Goal: Entertainment & Leisure: Consume media (video, audio)

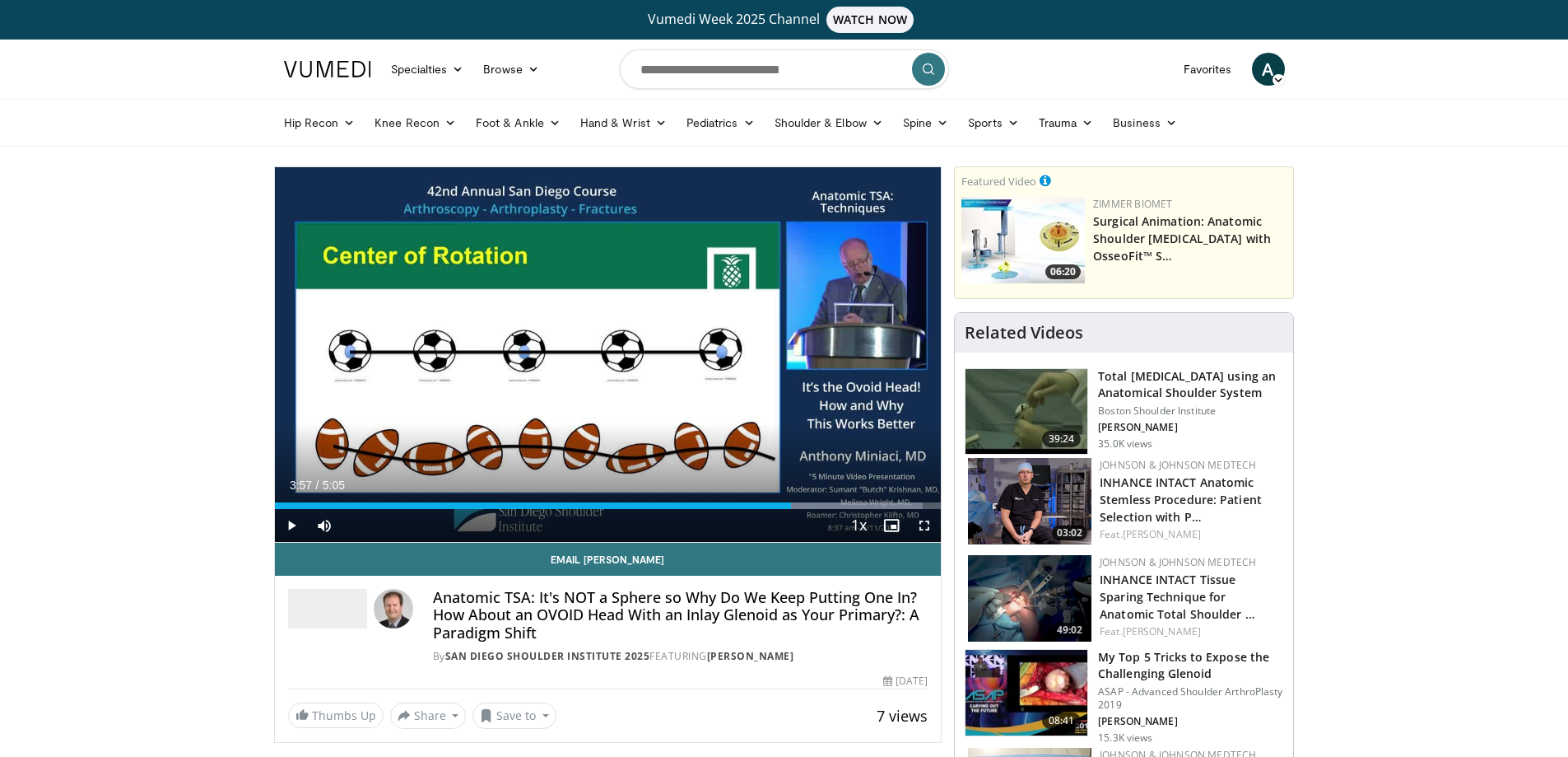
click at [293, 527] on span "Video Player" at bounding box center [291, 525] width 33 height 33
click at [295, 527] on span "Video Player" at bounding box center [291, 525] width 33 height 33
click at [925, 527] on span "Video Player" at bounding box center [923, 525] width 33 height 33
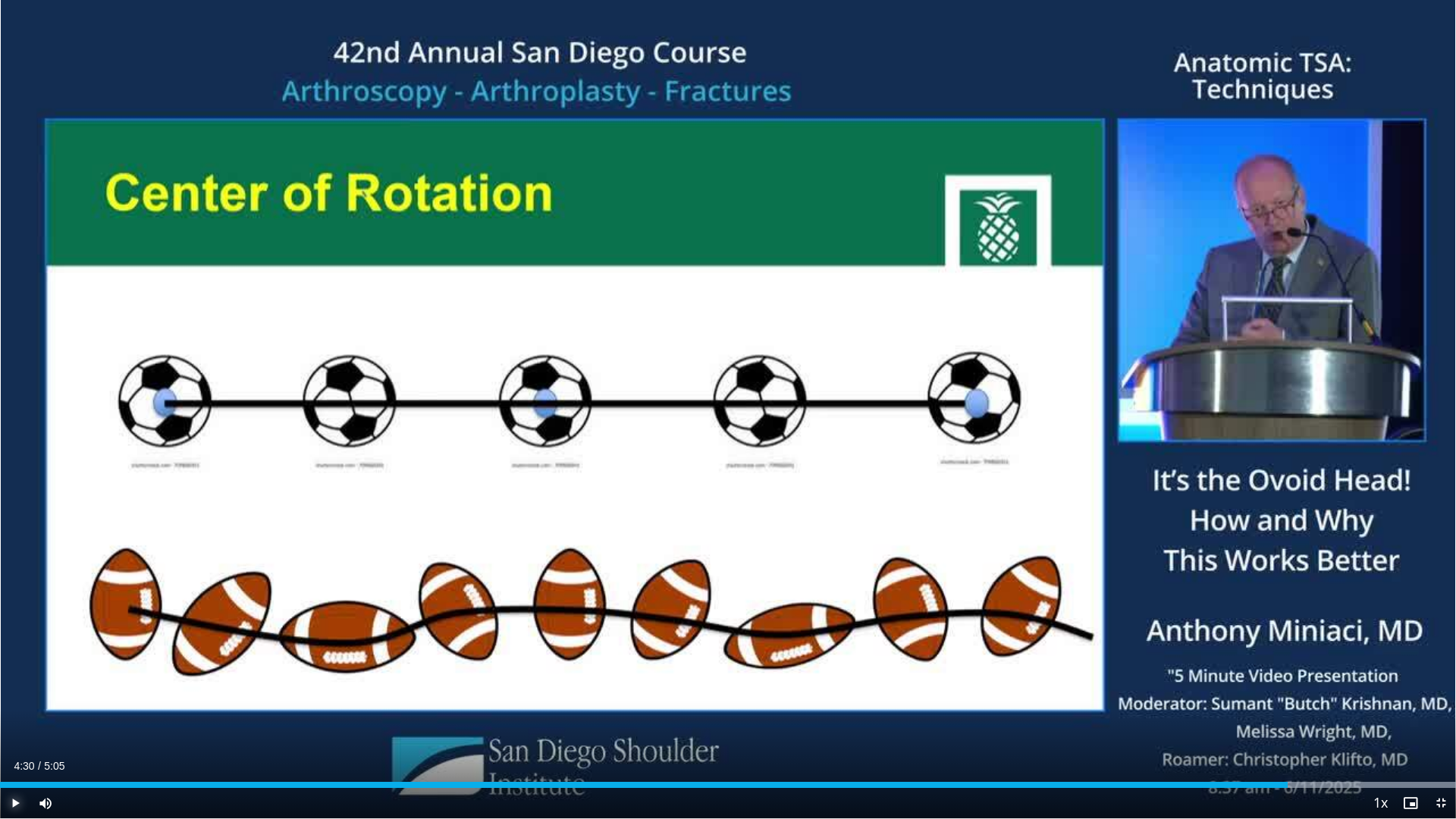
click at [20, 697] on span "Video Player" at bounding box center [15, 803] width 30 height 30
click at [16, 697] on span "Video Player" at bounding box center [15, 803] width 30 height 30
click at [12, 697] on span "Video Player" at bounding box center [15, 803] width 30 height 30
click at [1444, 697] on div "Progress Bar" at bounding box center [1451, 785] width 2 height 6
click at [17, 697] on span "Video Player" at bounding box center [15, 803] width 30 height 30
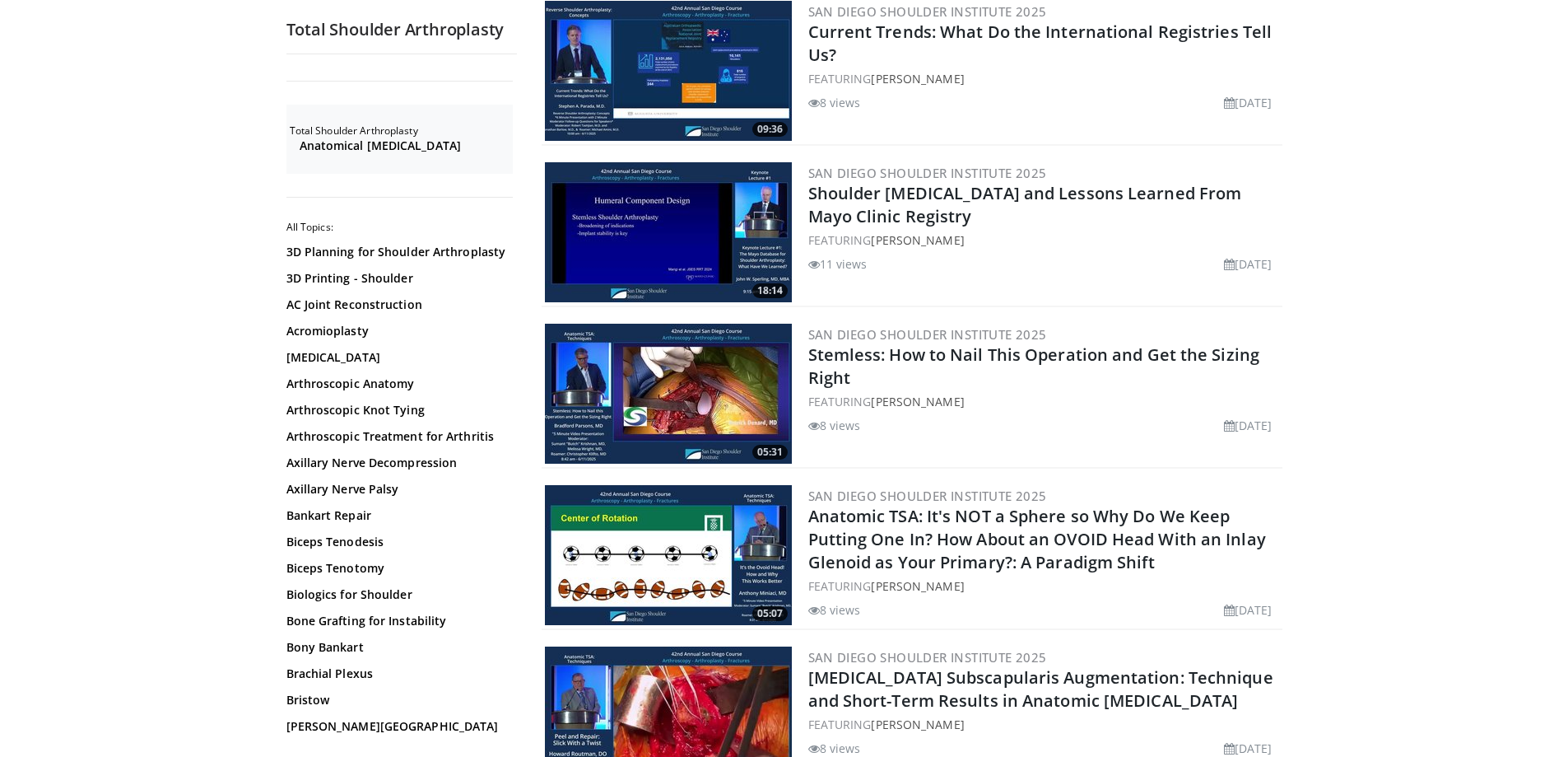
scroll to position [2787, 0]
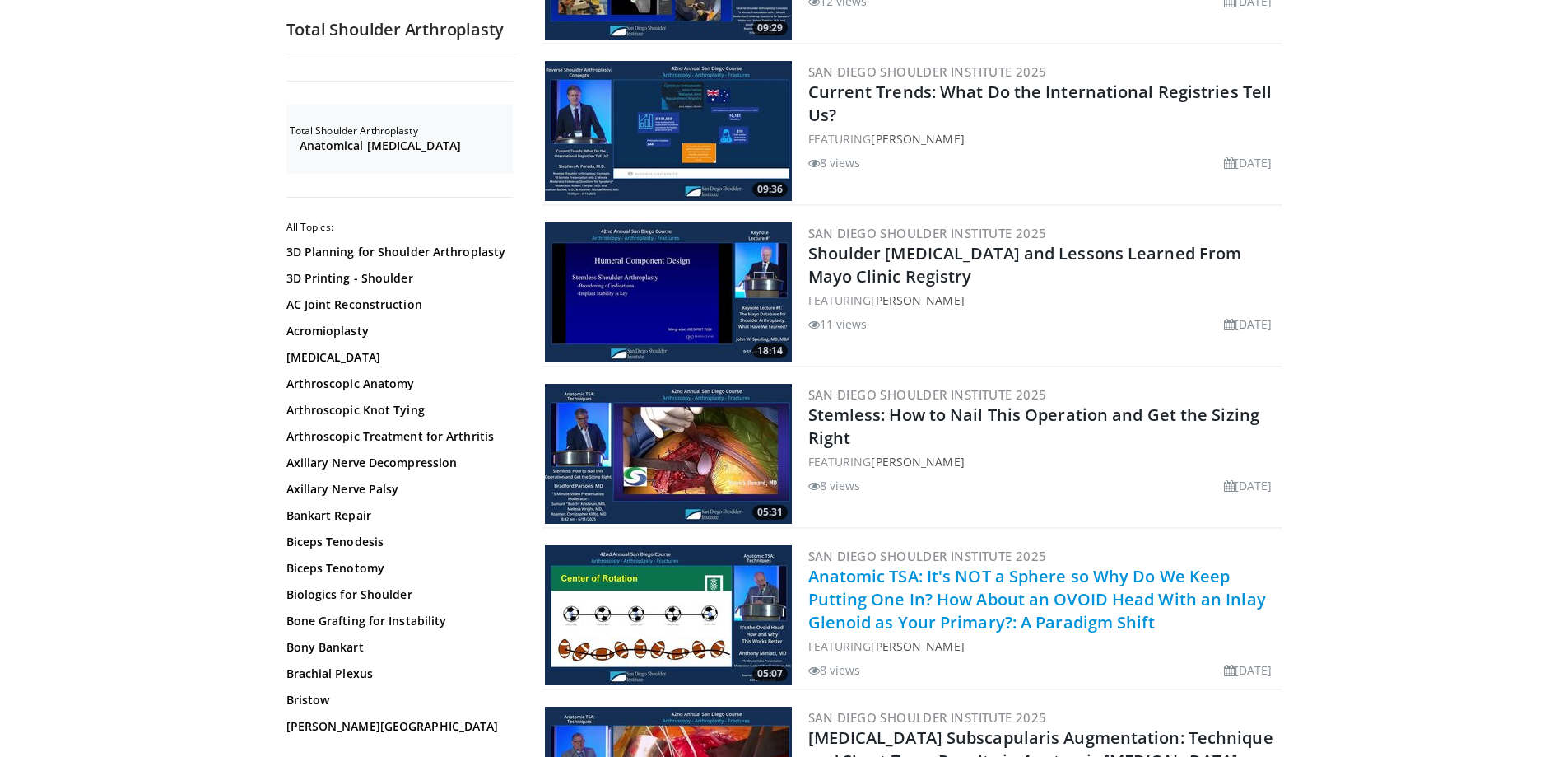
click at [967, 591] on link "Anatomic TSA: It's NOT a Sphere so Why Do We Keep Putting One In? How About an …" at bounding box center [1036, 598] width 457 height 68
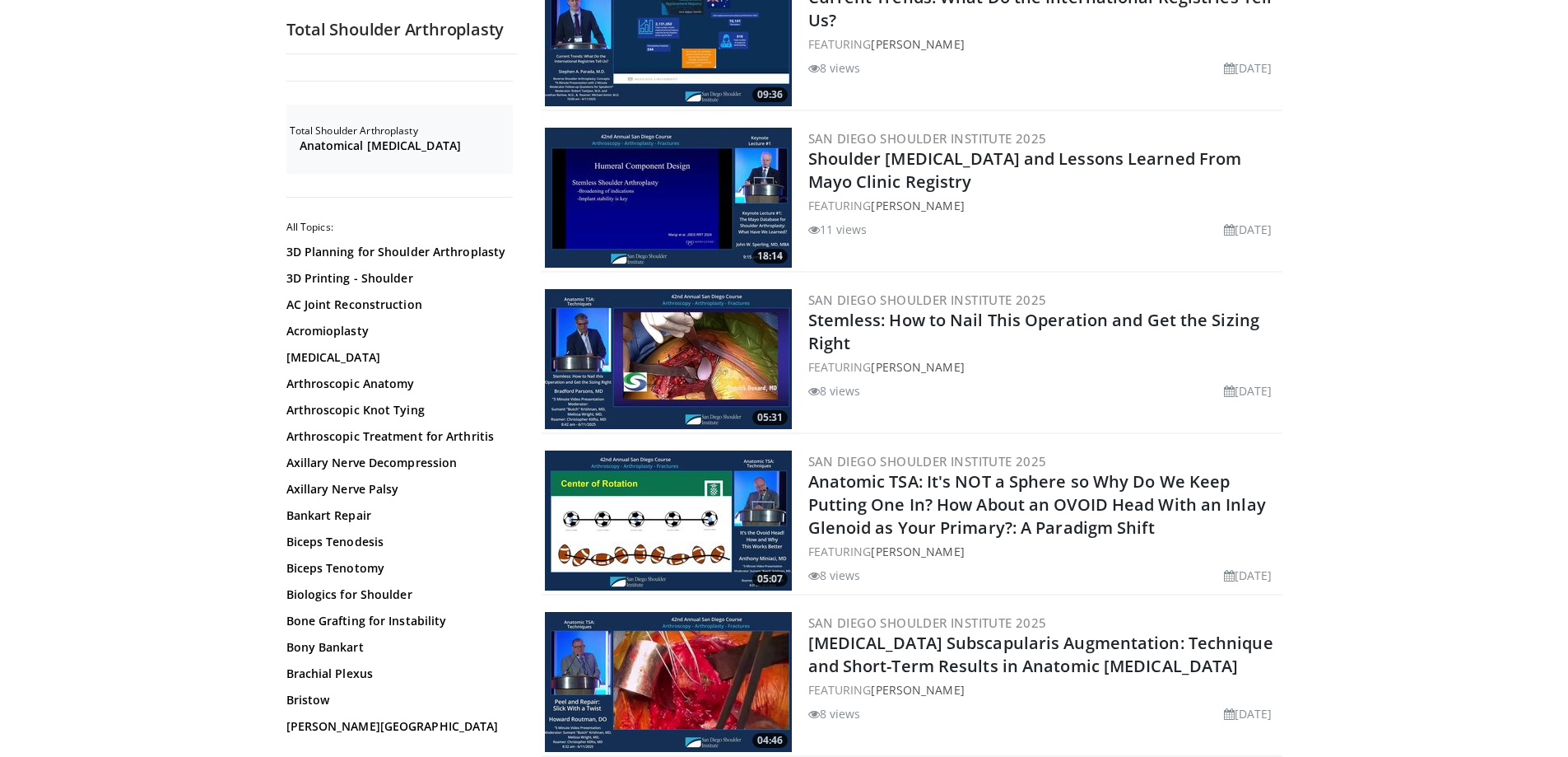
scroll to position [3211, 0]
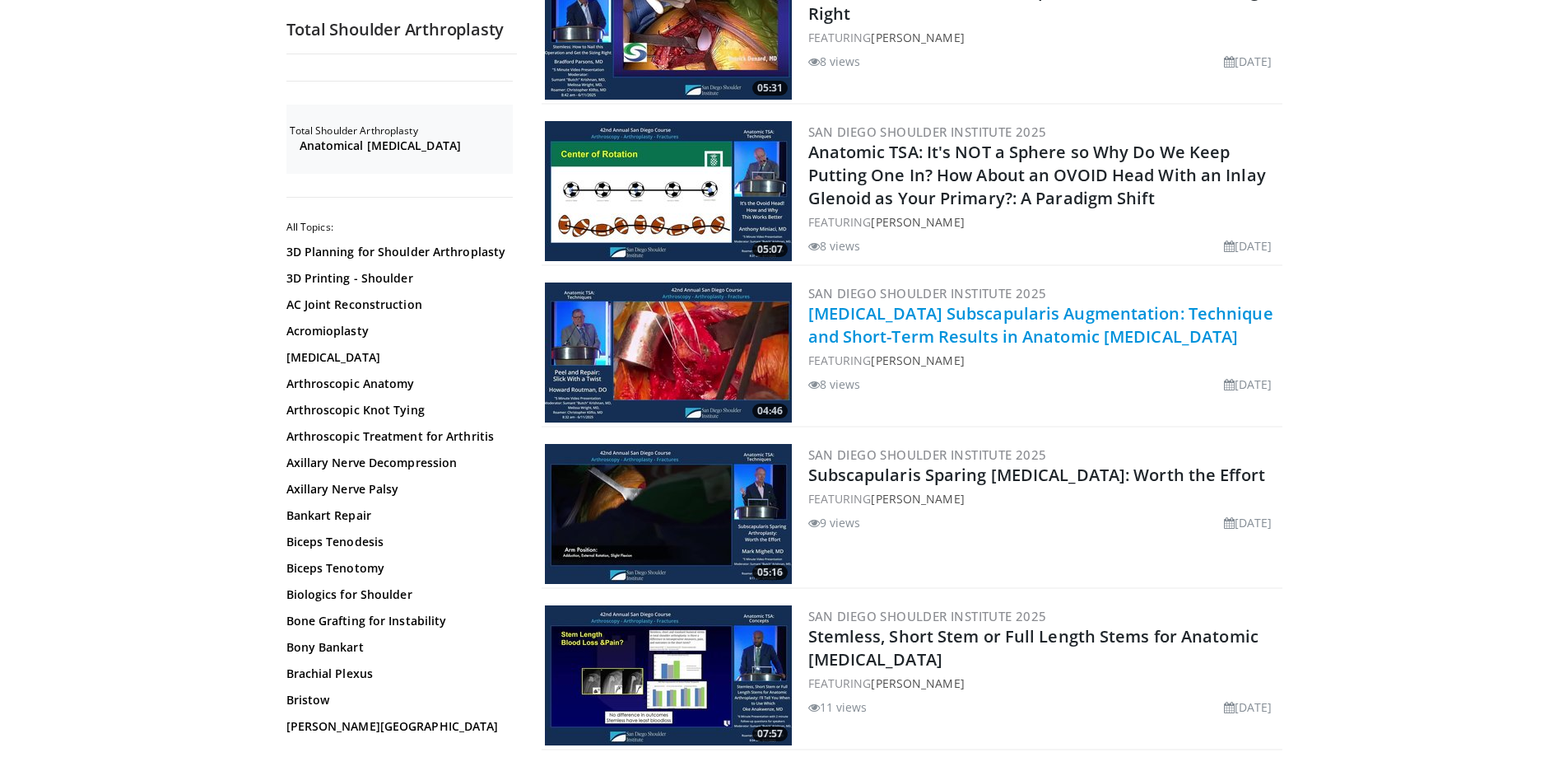
click at [926, 303] on link "Biceps Subscapularis Augmentation: Technique and Short-Term Results in Anatomic…" at bounding box center [1040, 325] width 465 height 46
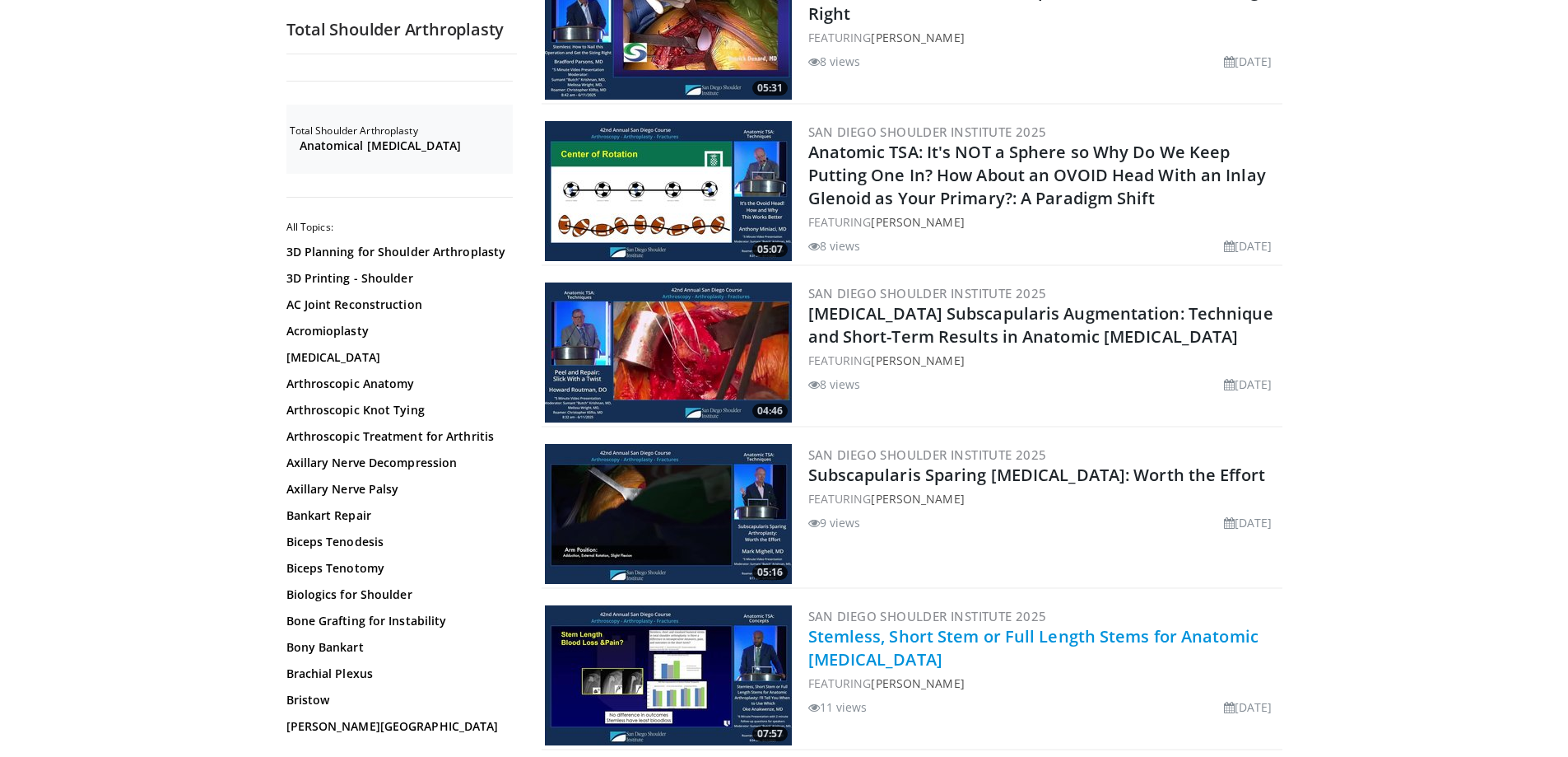
click at [867, 625] on link "Stemless, Short Stem or Full Length Stems for Anatomic Arthroplasty" at bounding box center [1033, 648] width 450 height 46
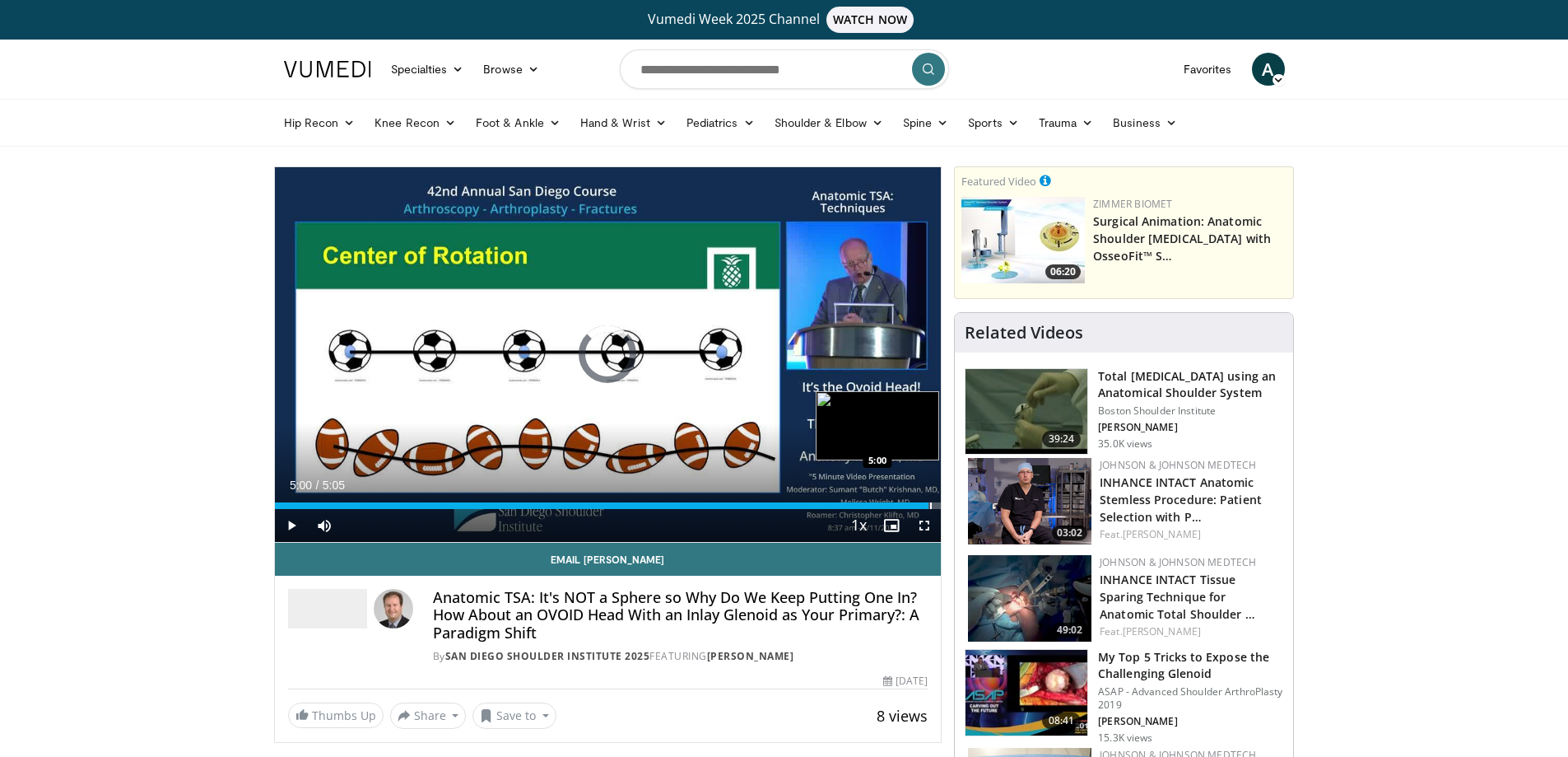
click at [930, 505] on div "Progress Bar" at bounding box center [931, 505] width 2 height 7
click at [293, 525] on span "Video Player" at bounding box center [291, 525] width 33 height 33
click at [921, 503] on div "Progress Bar" at bounding box center [922, 505] width 2 height 7
click at [290, 527] on span "Video Player" at bounding box center [291, 525] width 33 height 33
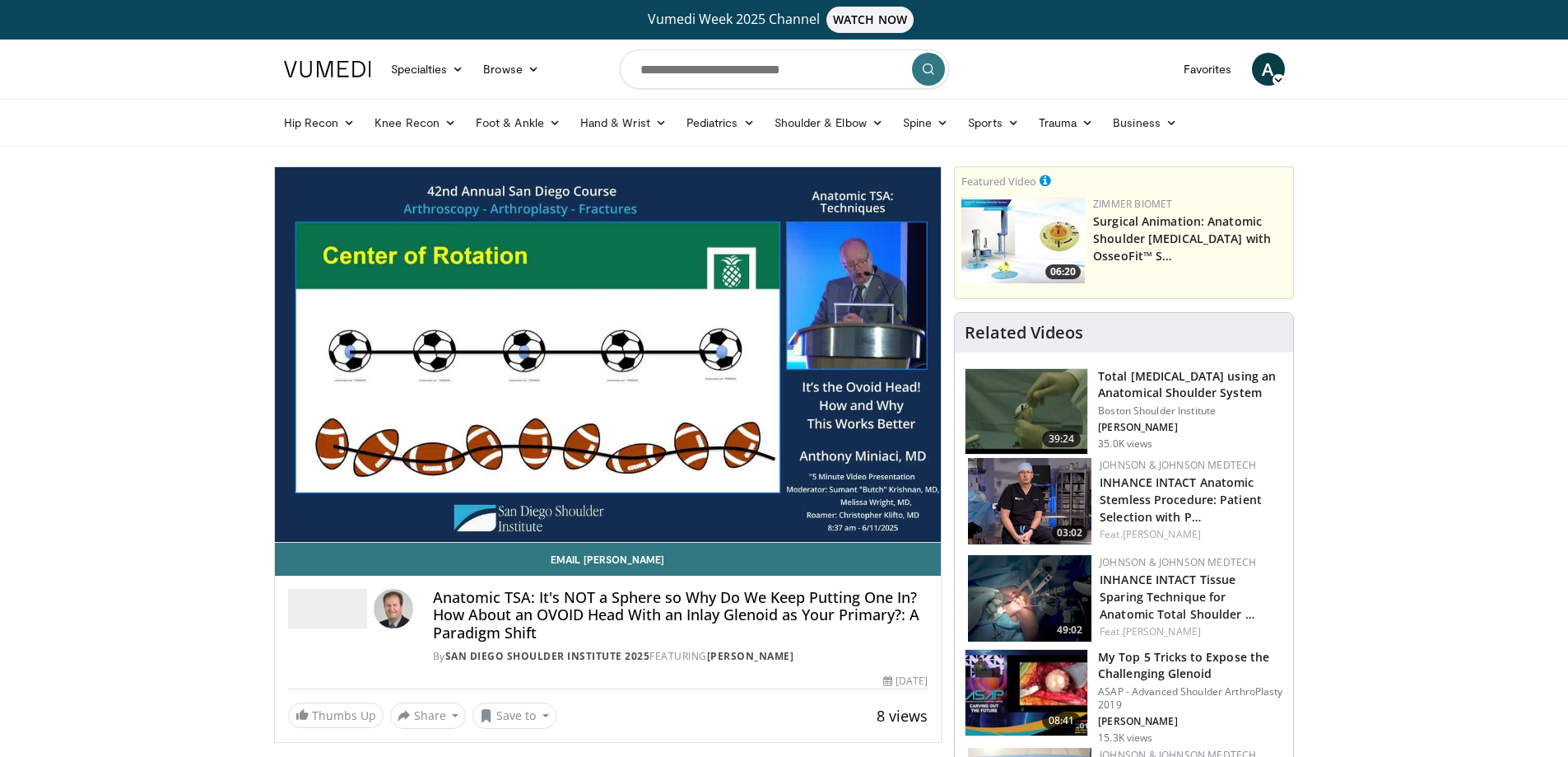
click at [290, 527] on div "10 seconds Tap to unmute" at bounding box center [608, 354] width 666 height 375
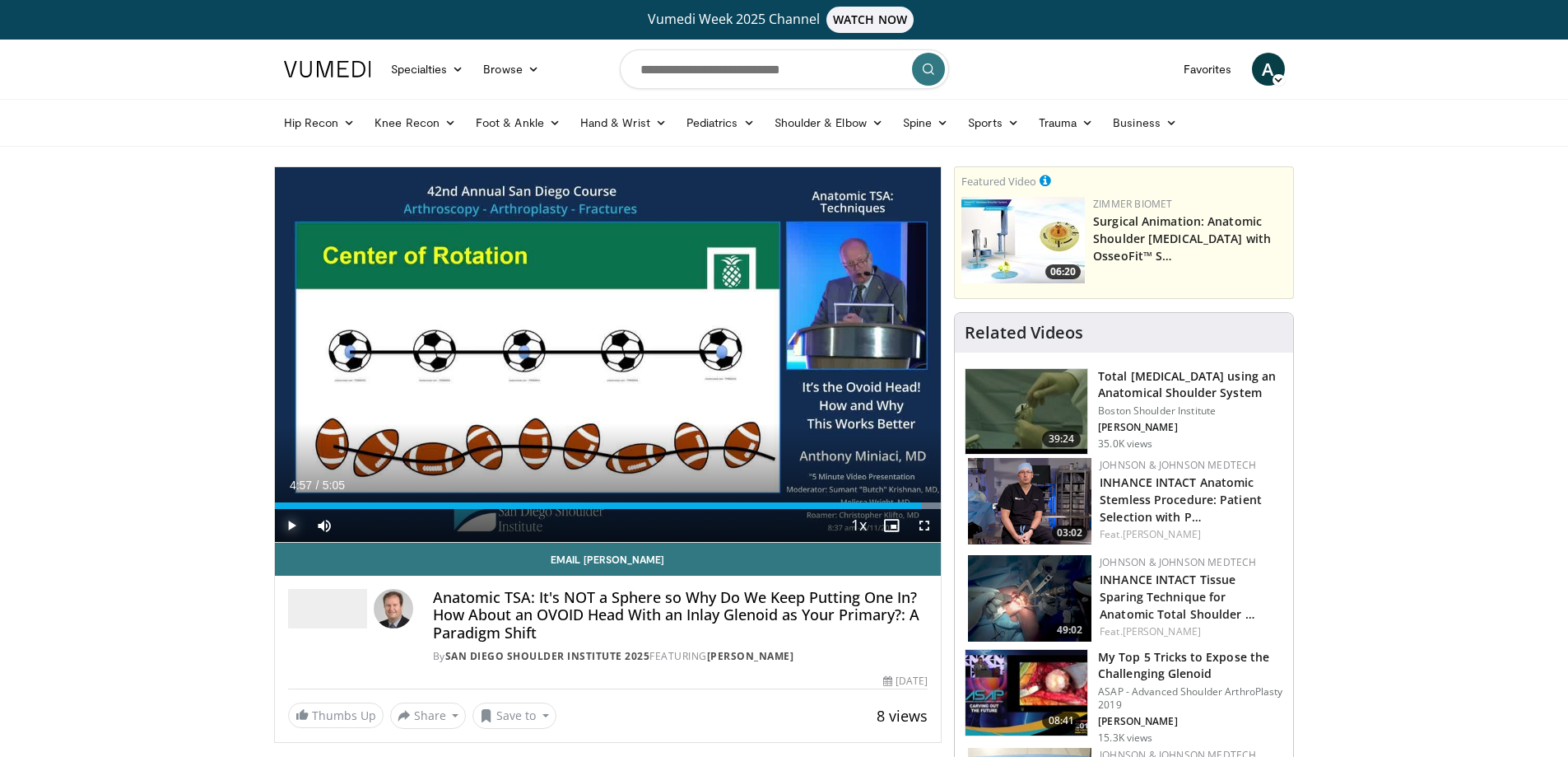
click at [290, 527] on span "Video Player" at bounding box center [291, 525] width 33 height 33
click at [290, 527] on video-js "**********" at bounding box center [608, 354] width 666 height 375
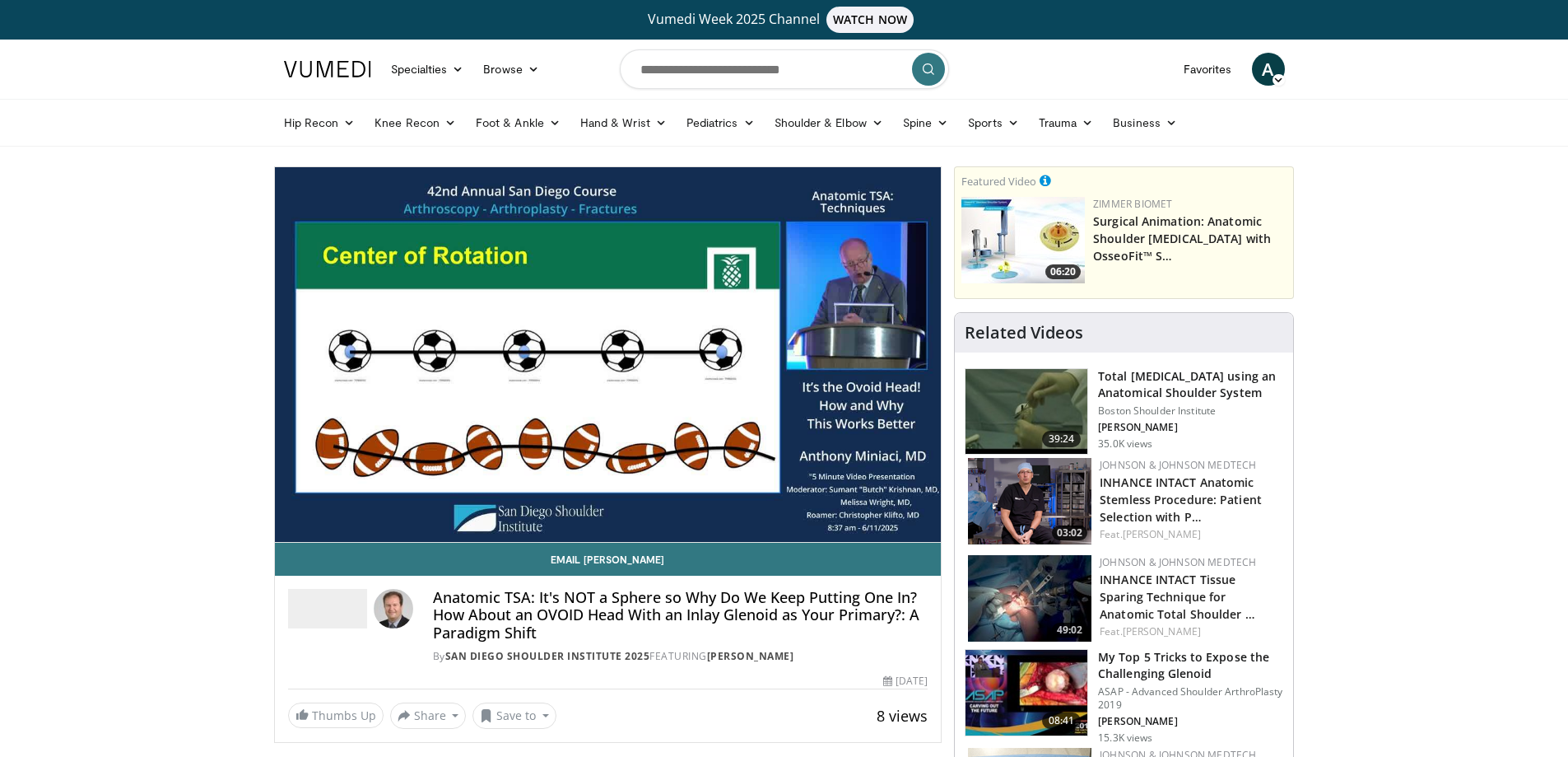
click at [290, 527] on div "10 seconds Tap to unmute" at bounding box center [608, 354] width 666 height 375
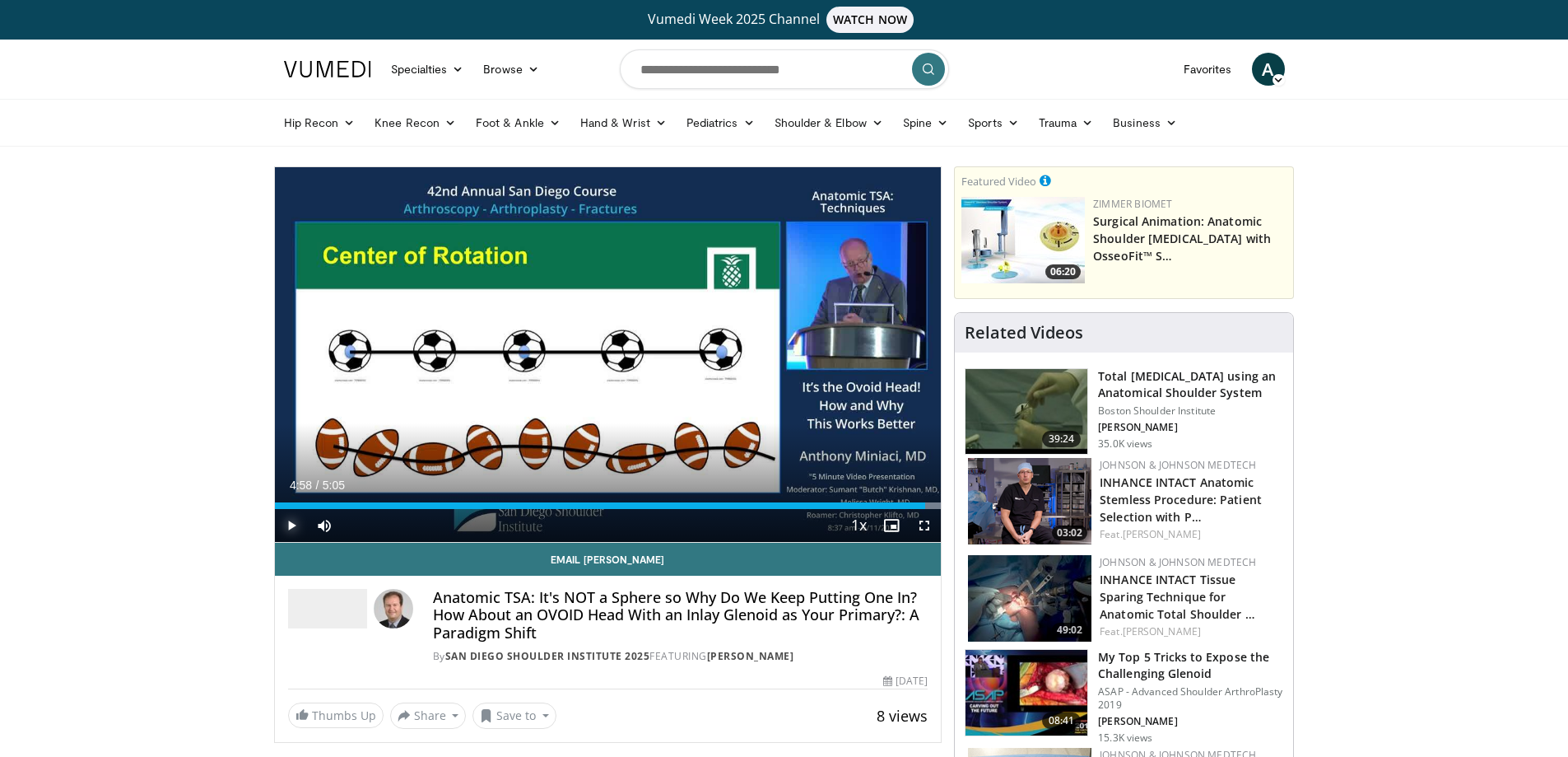
click at [290, 527] on span "Video Player" at bounding box center [291, 525] width 33 height 33
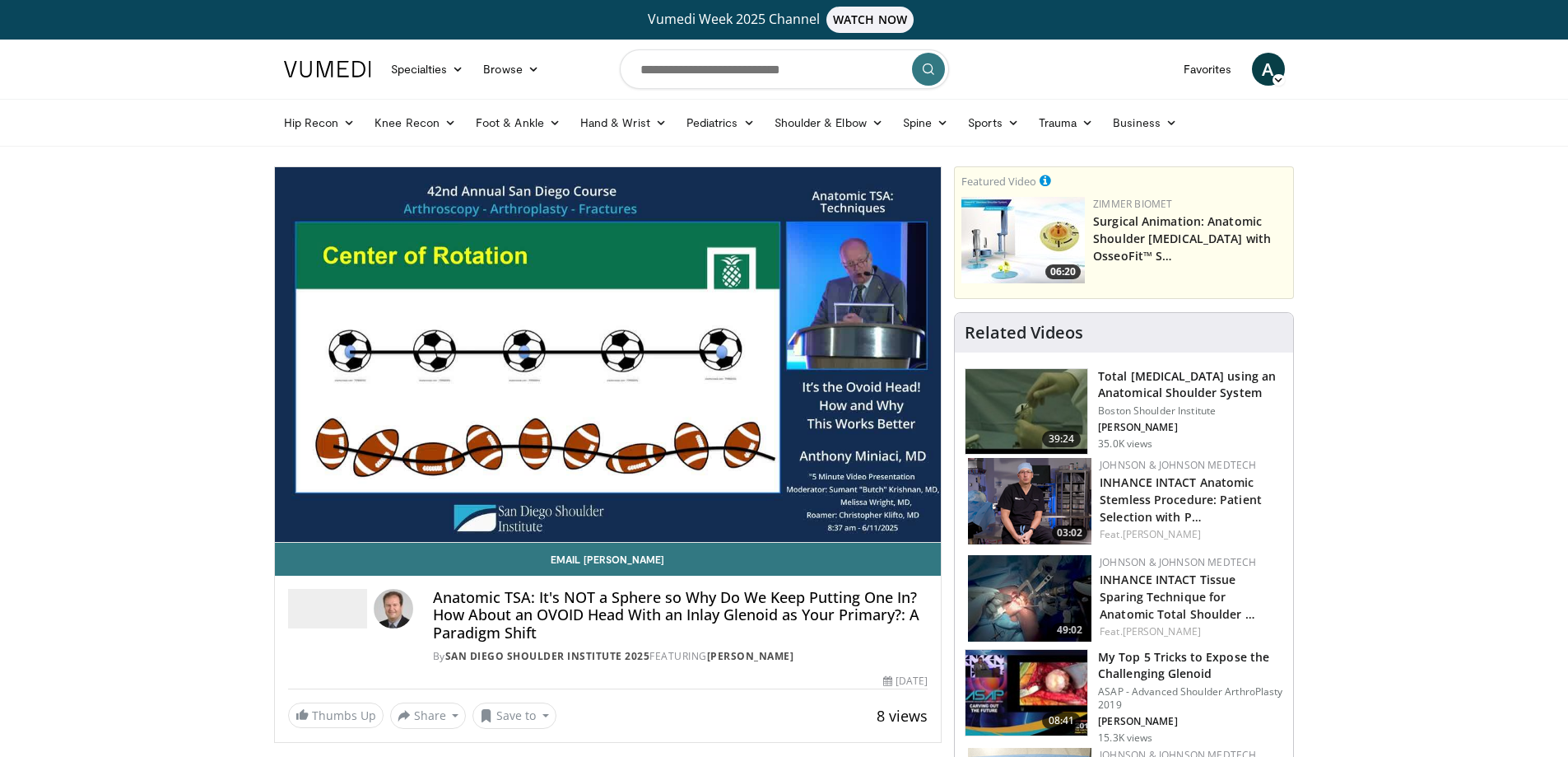
click at [290, 527] on div "10 seconds Tap to unmute" at bounding box center [608, 354] width 666 height 375
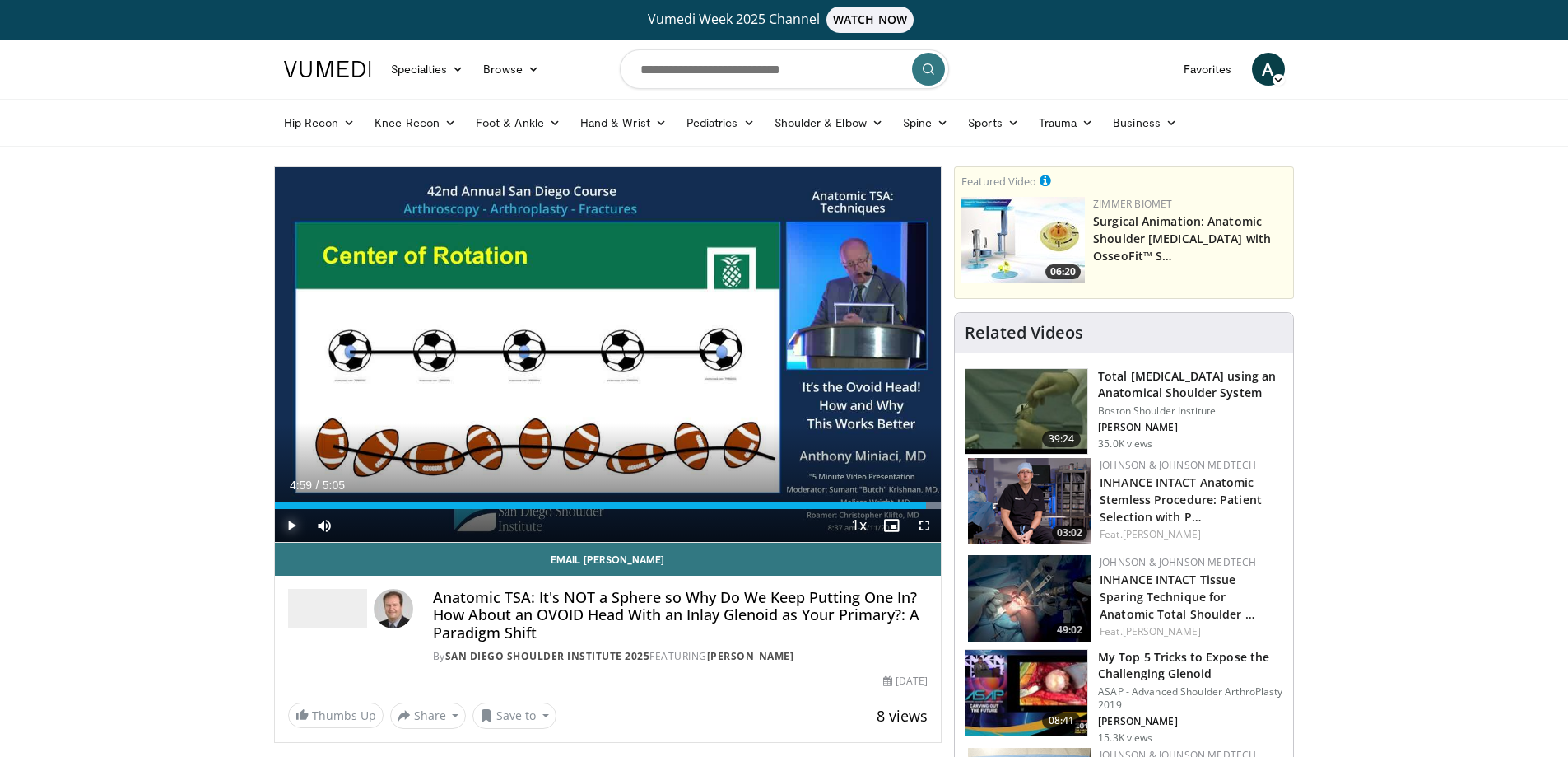
click at [290, 527] on span "Video Player" at bounding box center [291, 525] width 33 height 33
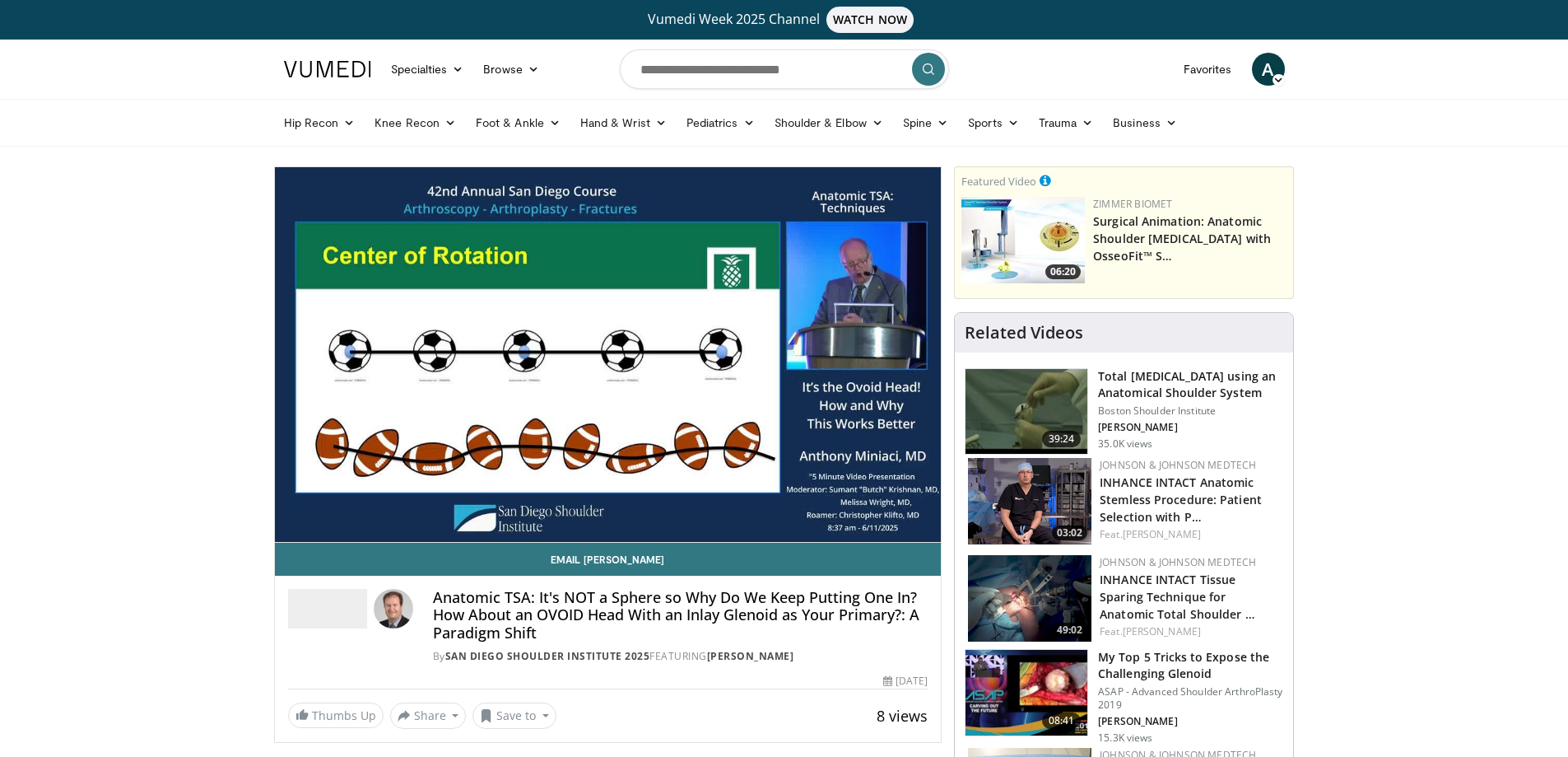
click at [290, 527] on div "10 seconds Tap to unmute" at bounding box center [608, 354] width 666 height 375
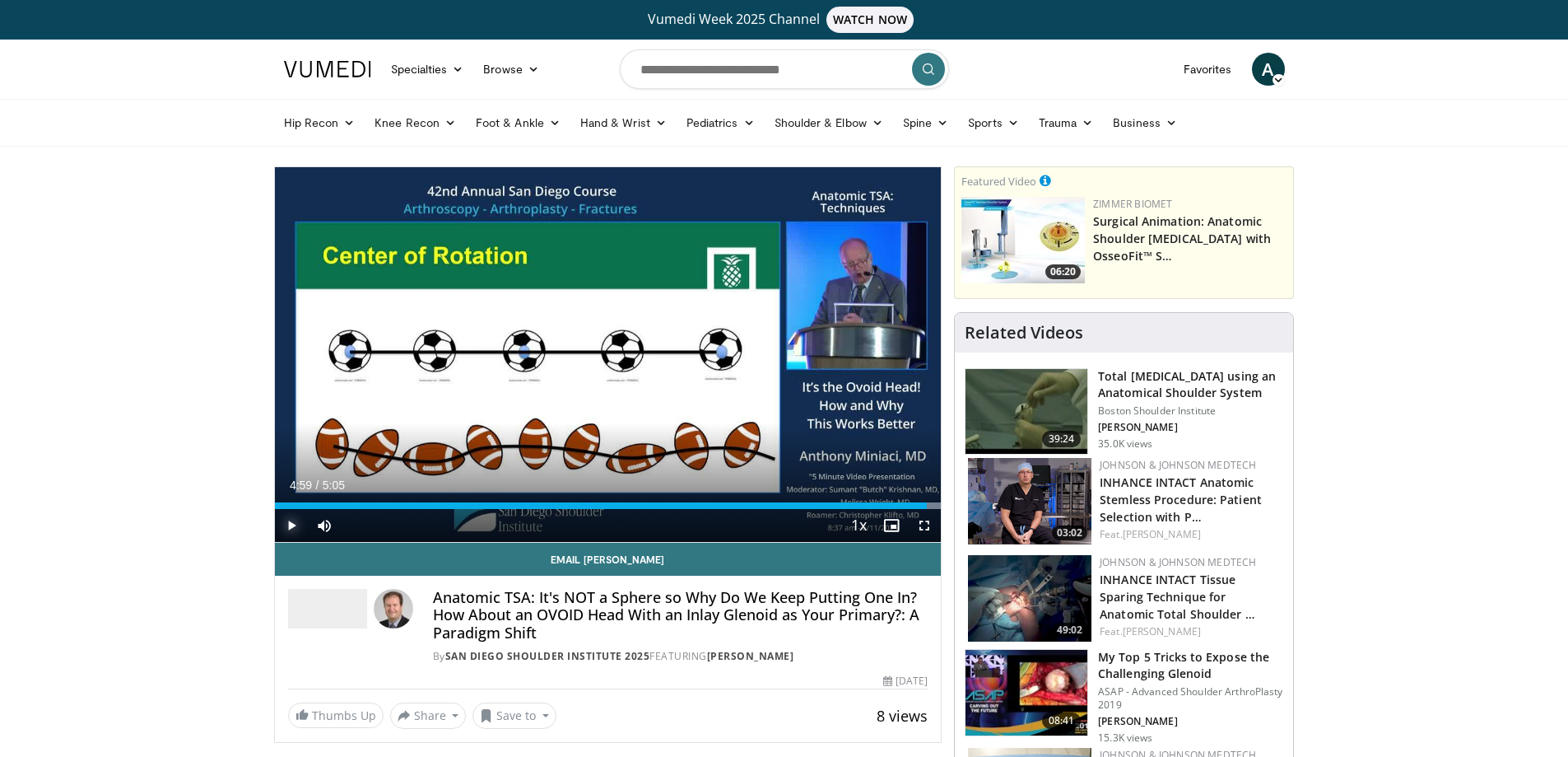
click at [290, 527] on span "Video Player" at bounding box center [291, 525] width 33 height 33
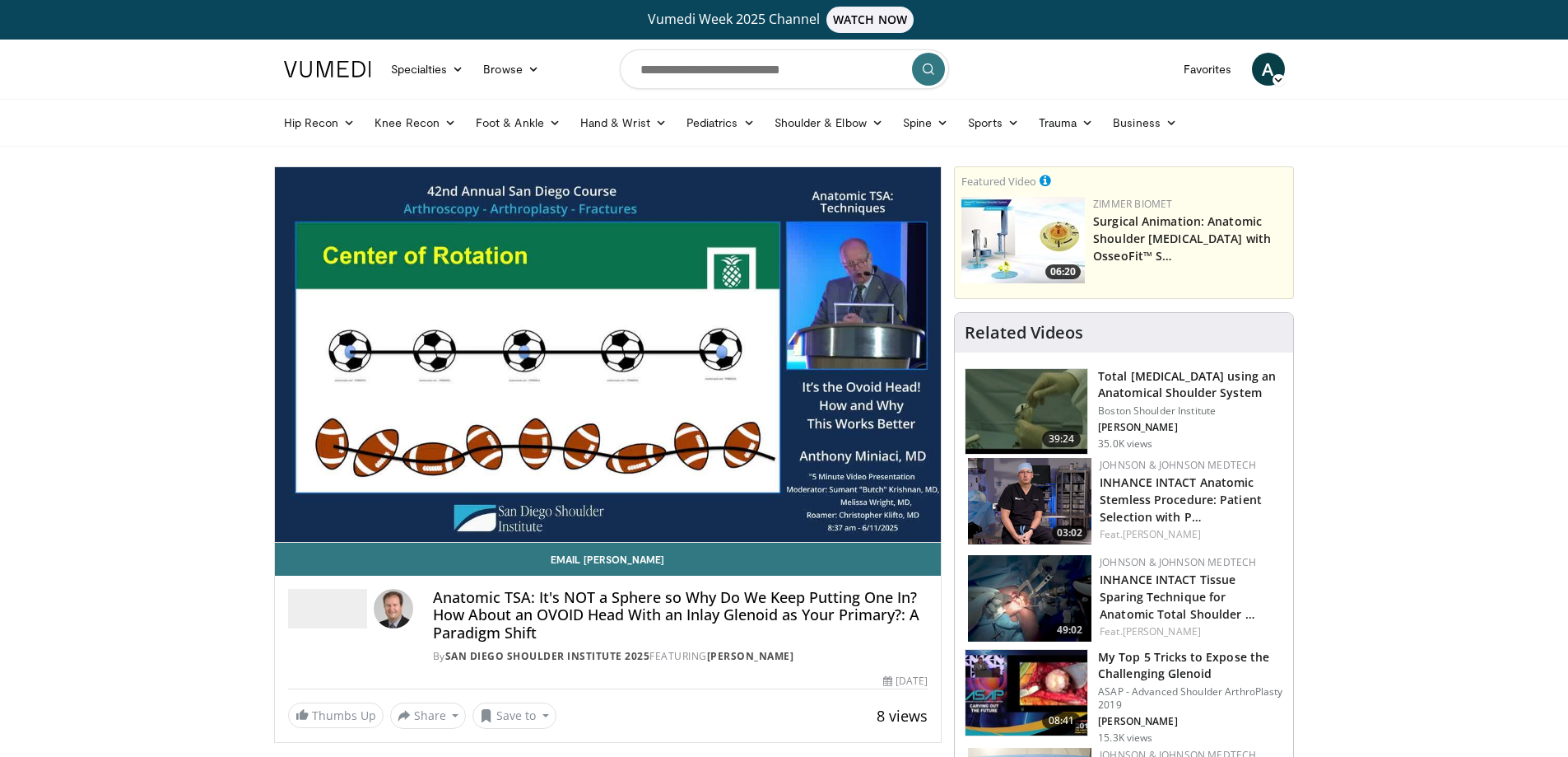
click at [290, 527] on video-js "**********" at bounding box center [608, 354] width 666 height 375
click at [290, 527] on div "10 seconds Tap to unmute" at bounding box center [608, 354] width 666 height 375
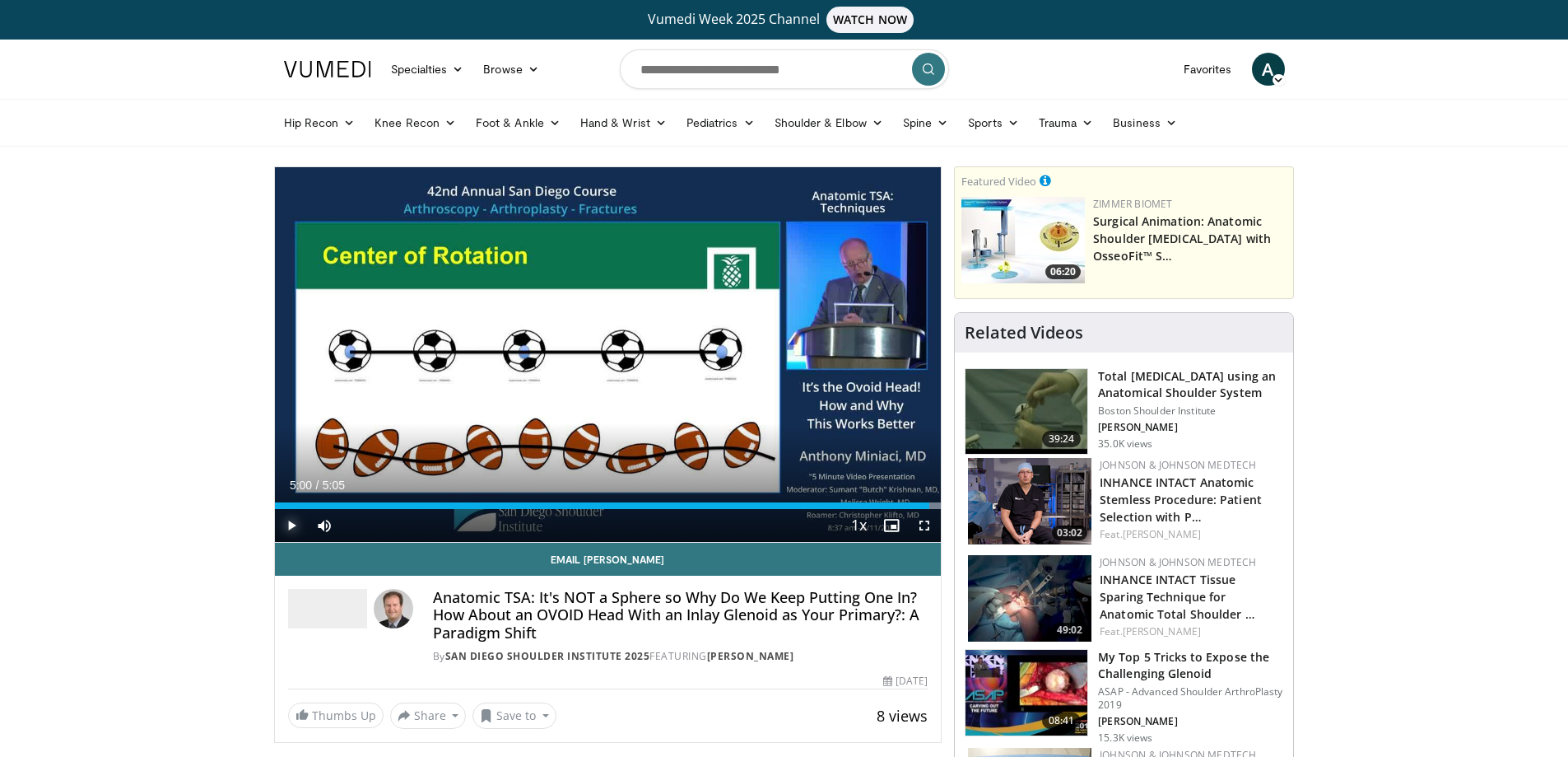
click at [290, 527] on span "Video Player" at bounding box center [291, 525] width 33 height 33
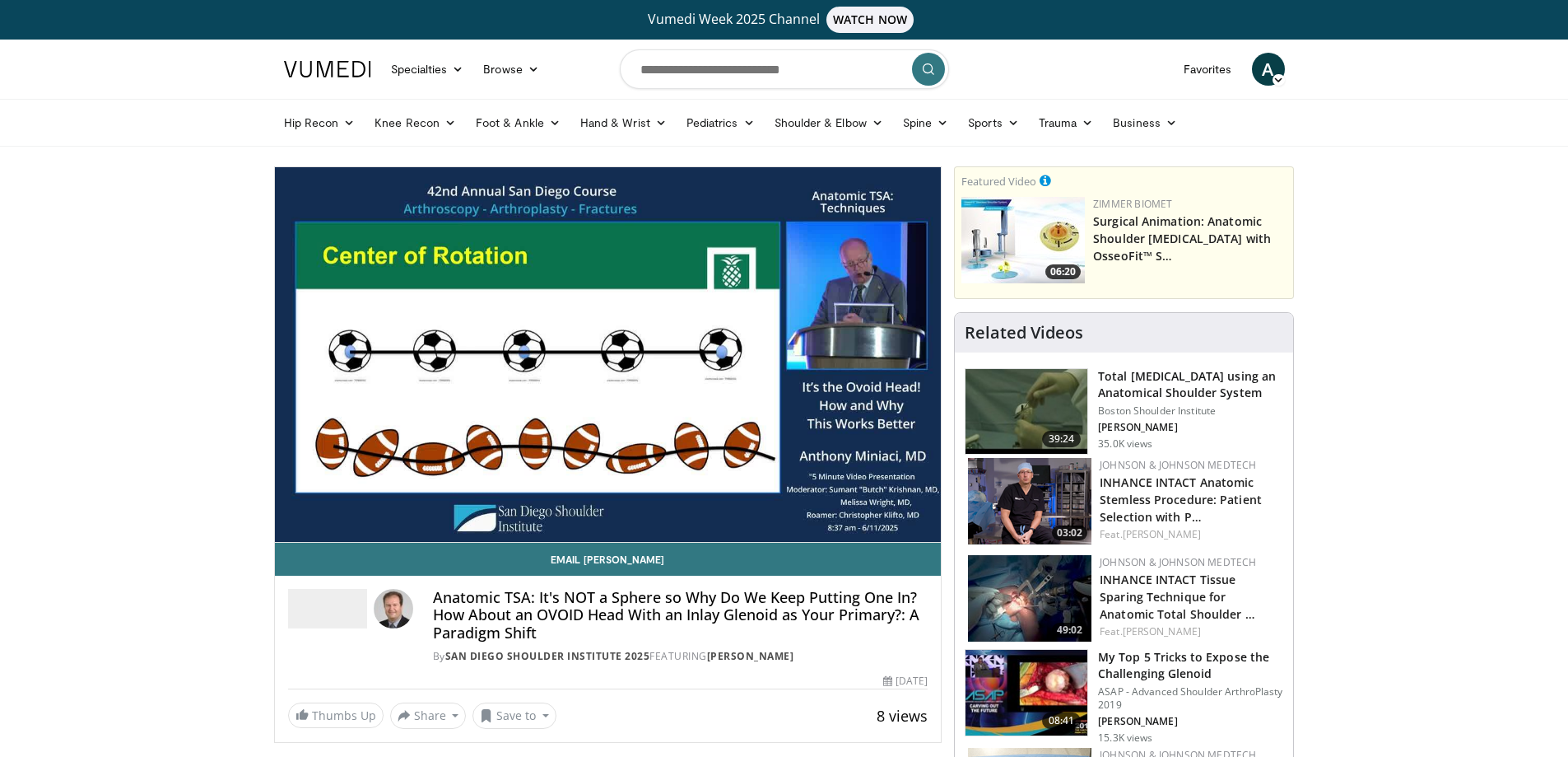
click at [290, 527] on video-js "**********" at bounding box center [608, 354] width 666 height 375
click at [290, 527] on div "10 seconds Tap to unmute" at bounding box center [608, 354] width 666 height 375
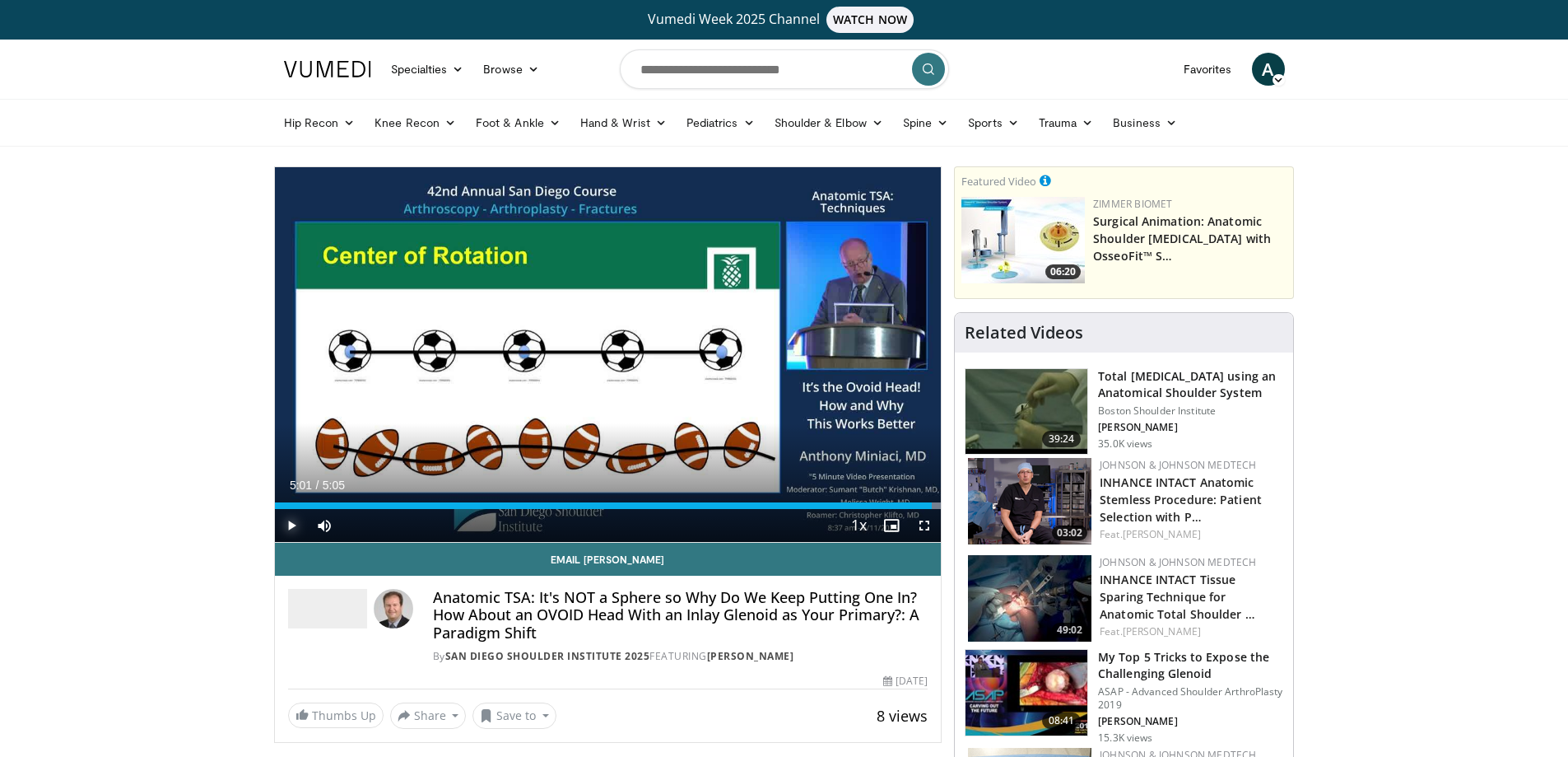
click at [290, 527] on span "Video Player" at bounding box center [291, 525] width 33 height 33
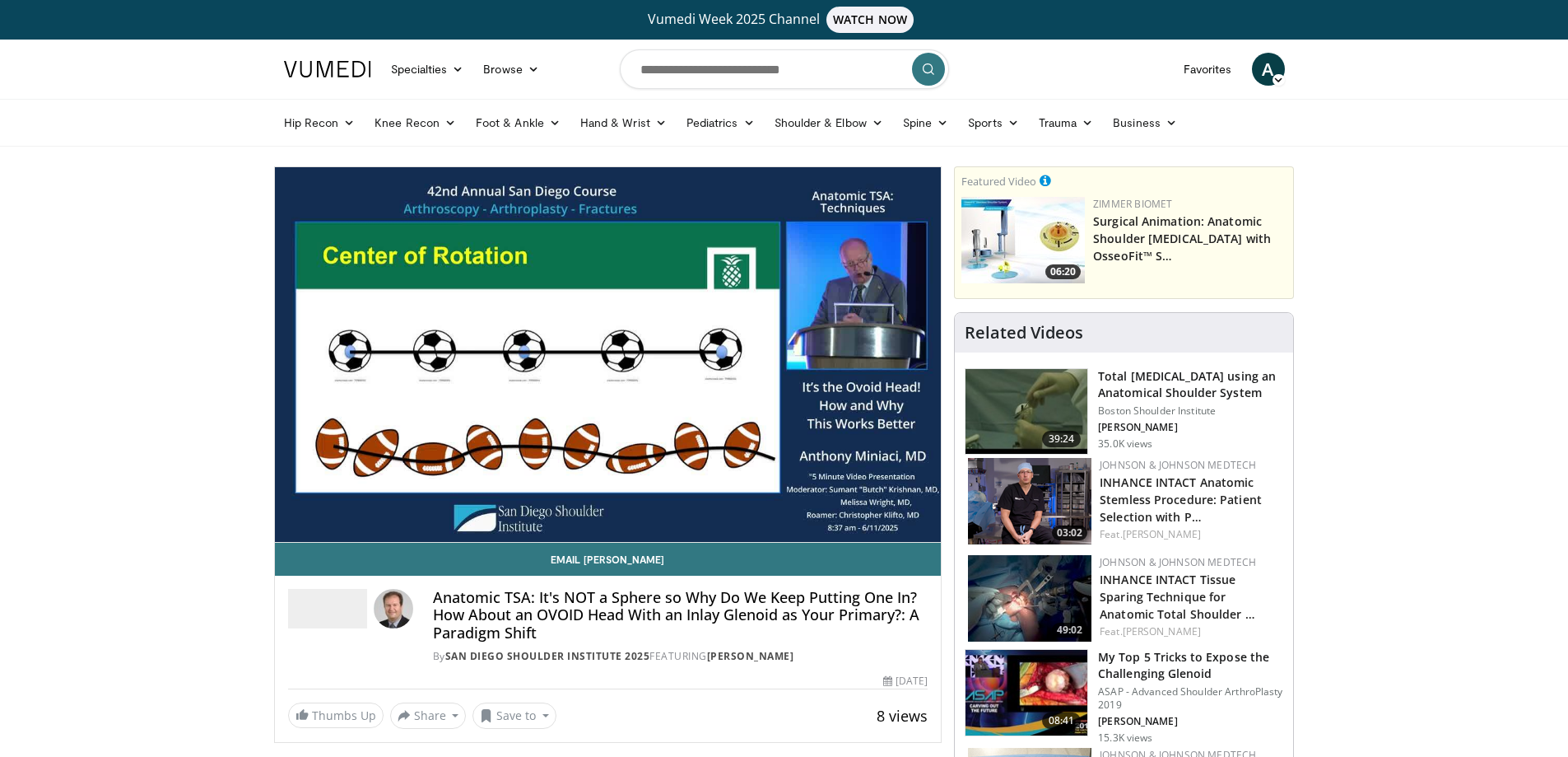
click at [290, 527] on video-js "**********" at bounding box center [608, 354] width 666 height 375
click at [290, 527] on div "10 seconds Tap to unmute" at bounding box center [608, 354] width 666 height 375
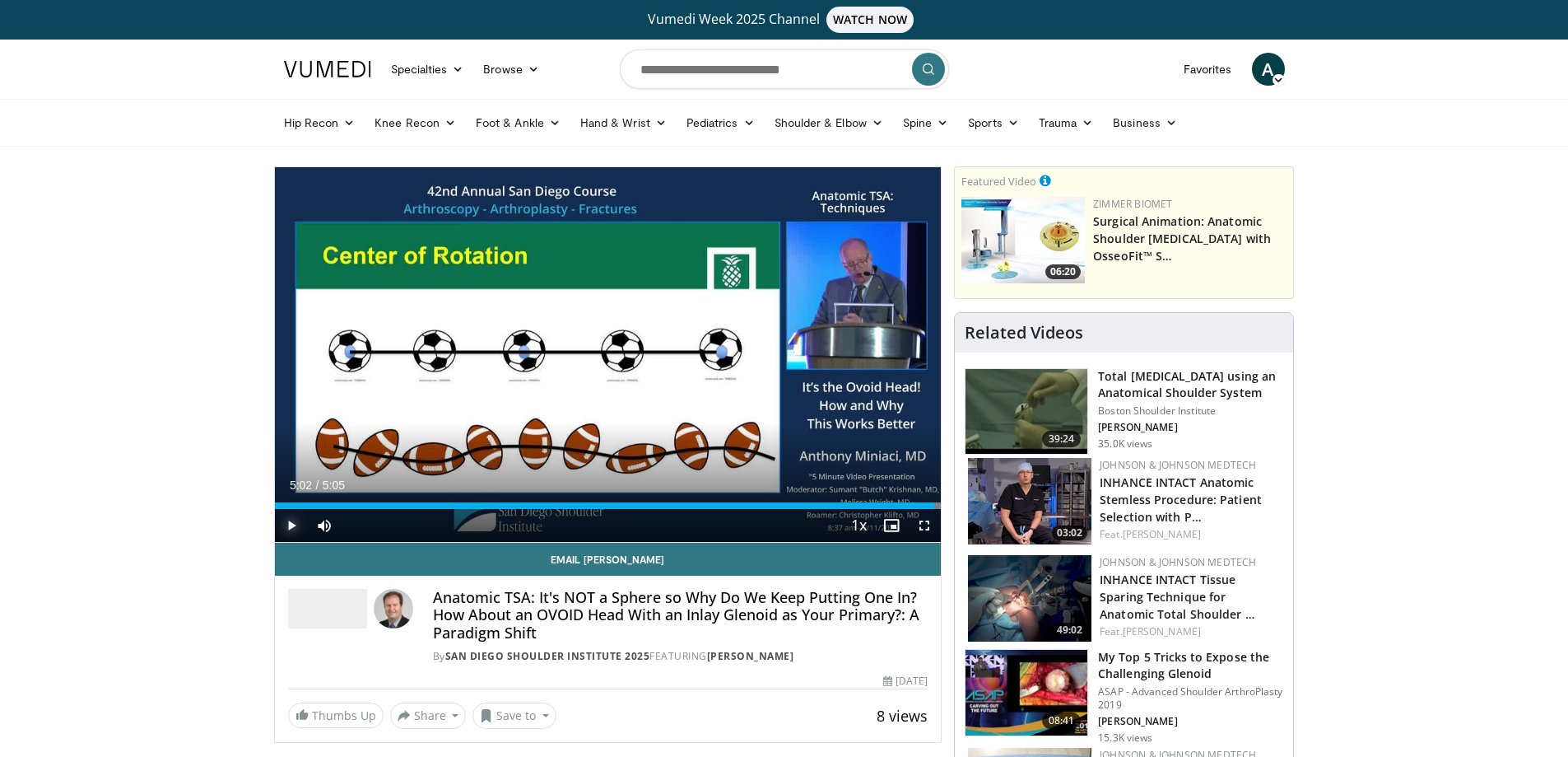
click at [290, 527] on span "Video Player" at bounding box center [291, 525] width 33 height 33
click at [916, 505] on div "Progress Bar" at bounding box center [917, 505] width 2 height 7
click at [290, 520] on span "Video Player" at bounding box center [291, 525] width 33 height 33
click at [291, 523] on span "Video Player" at bounding box center [291, 525] width 33 height 33
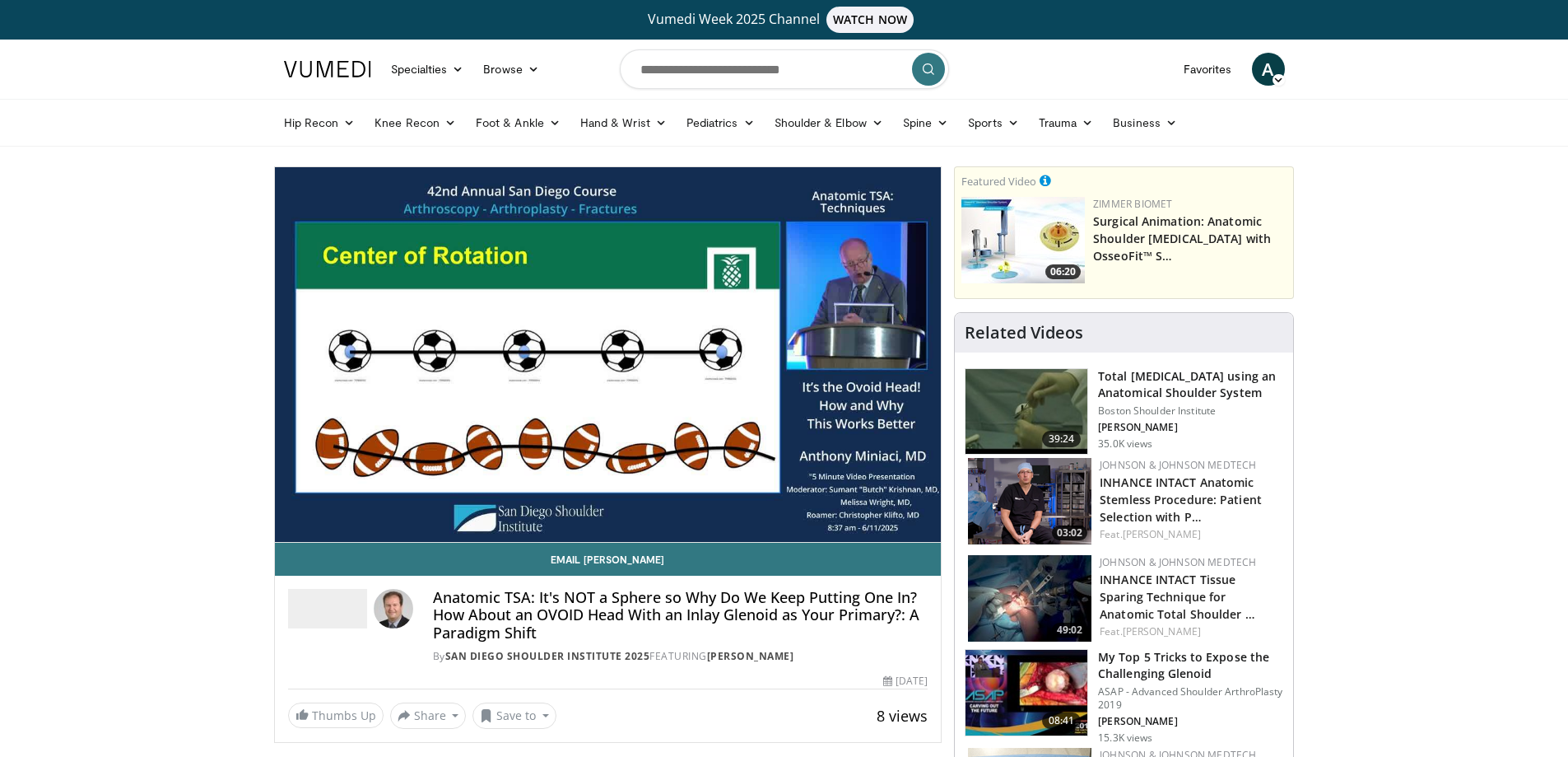
click at [291, 523] on video-js "**********" at bounding box center [608, 354] width 666 height 375
click at [291, 523] on div "10 seconds Tap to unmute" at bounding box center [608, 354] width 666 height 375
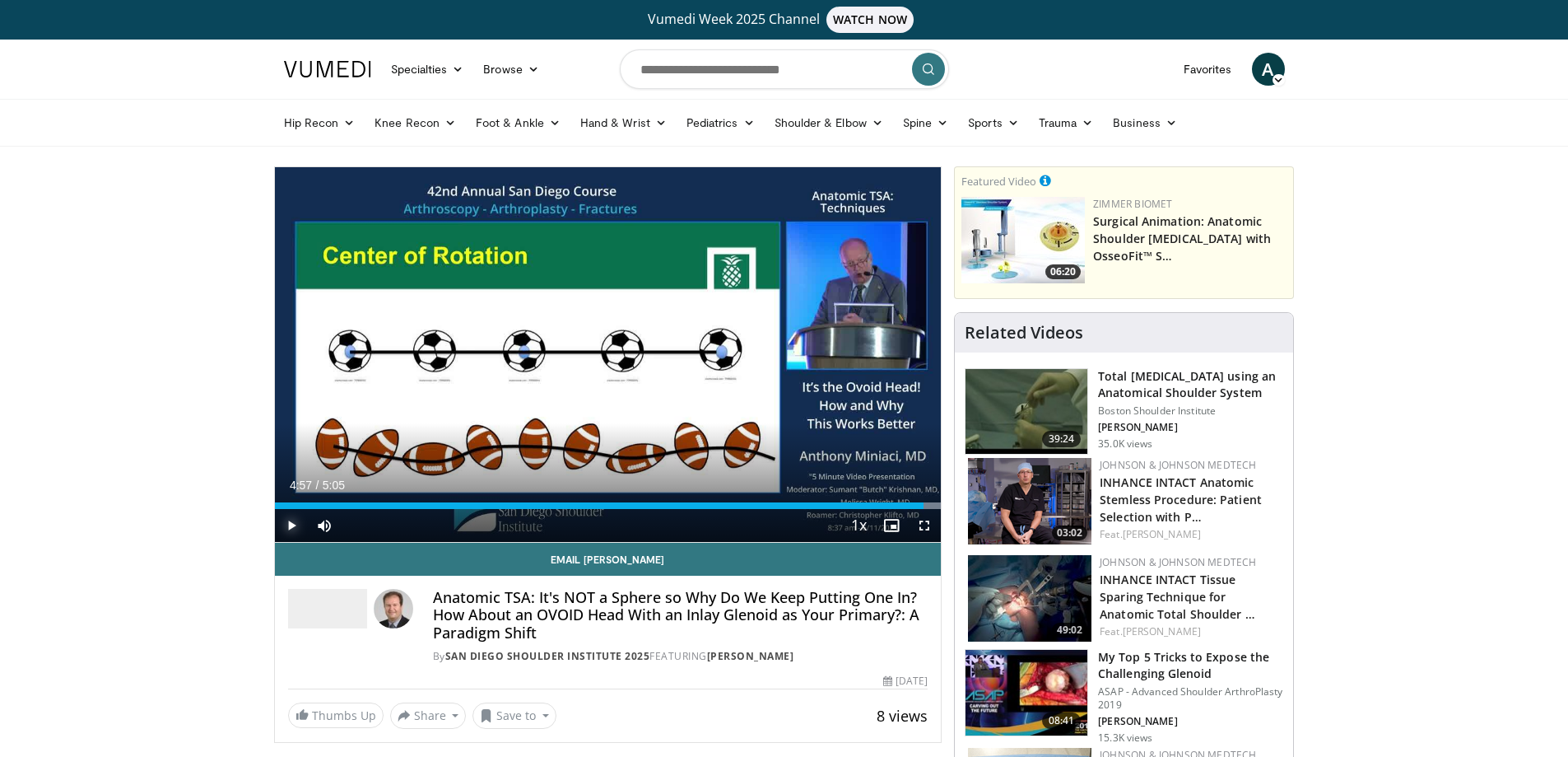
click at [291, 523] on span "Video Player" at bounding box center [291, 525] width 33 height 33
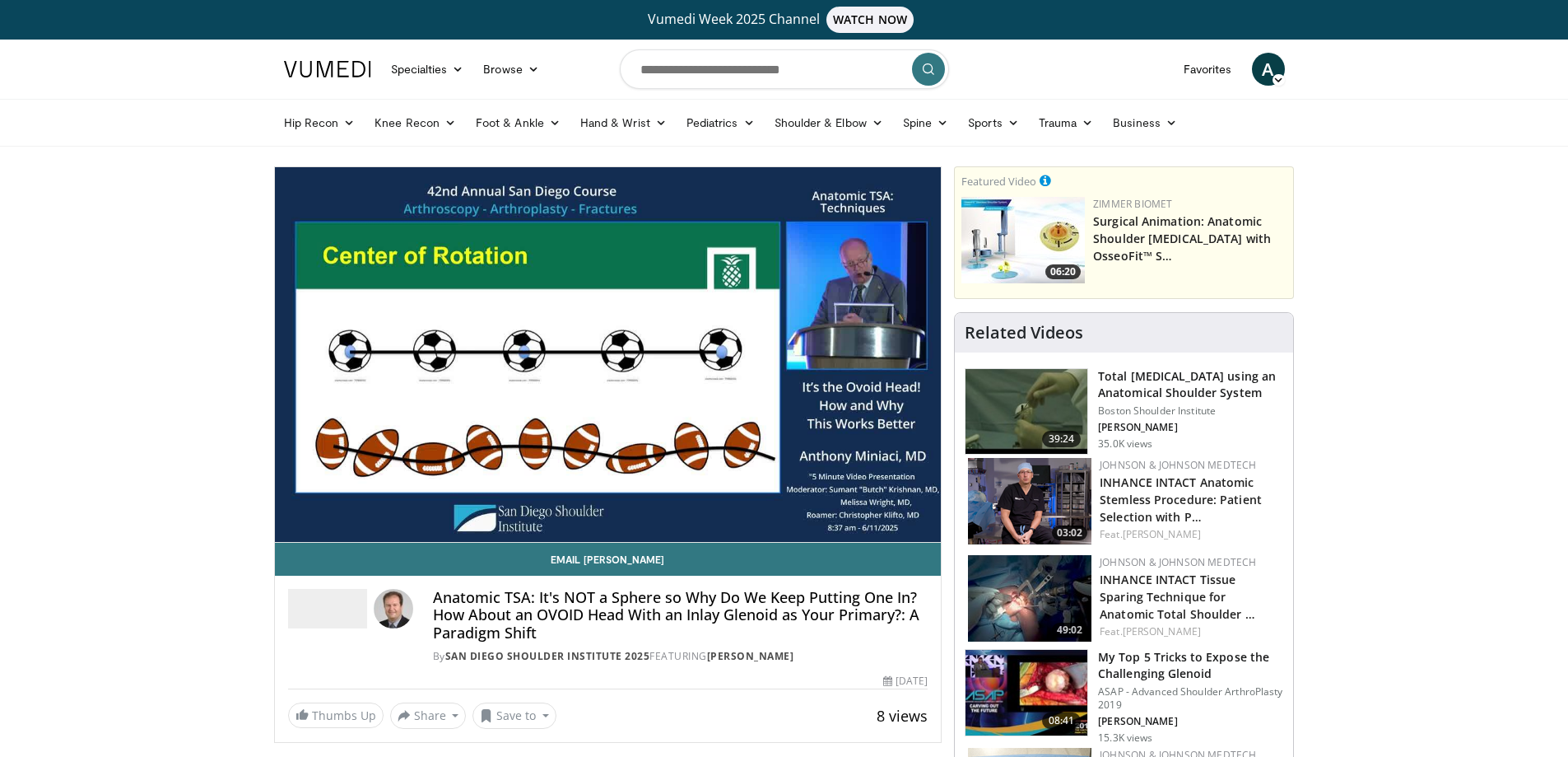
click at [291, 523] on video-js "**********" at bounding box center [608, 354] width 666 height 375
click at [291, 523] on div "10 seconds Tap to unmute" at bounding box center [608, 354] width 666 height 375
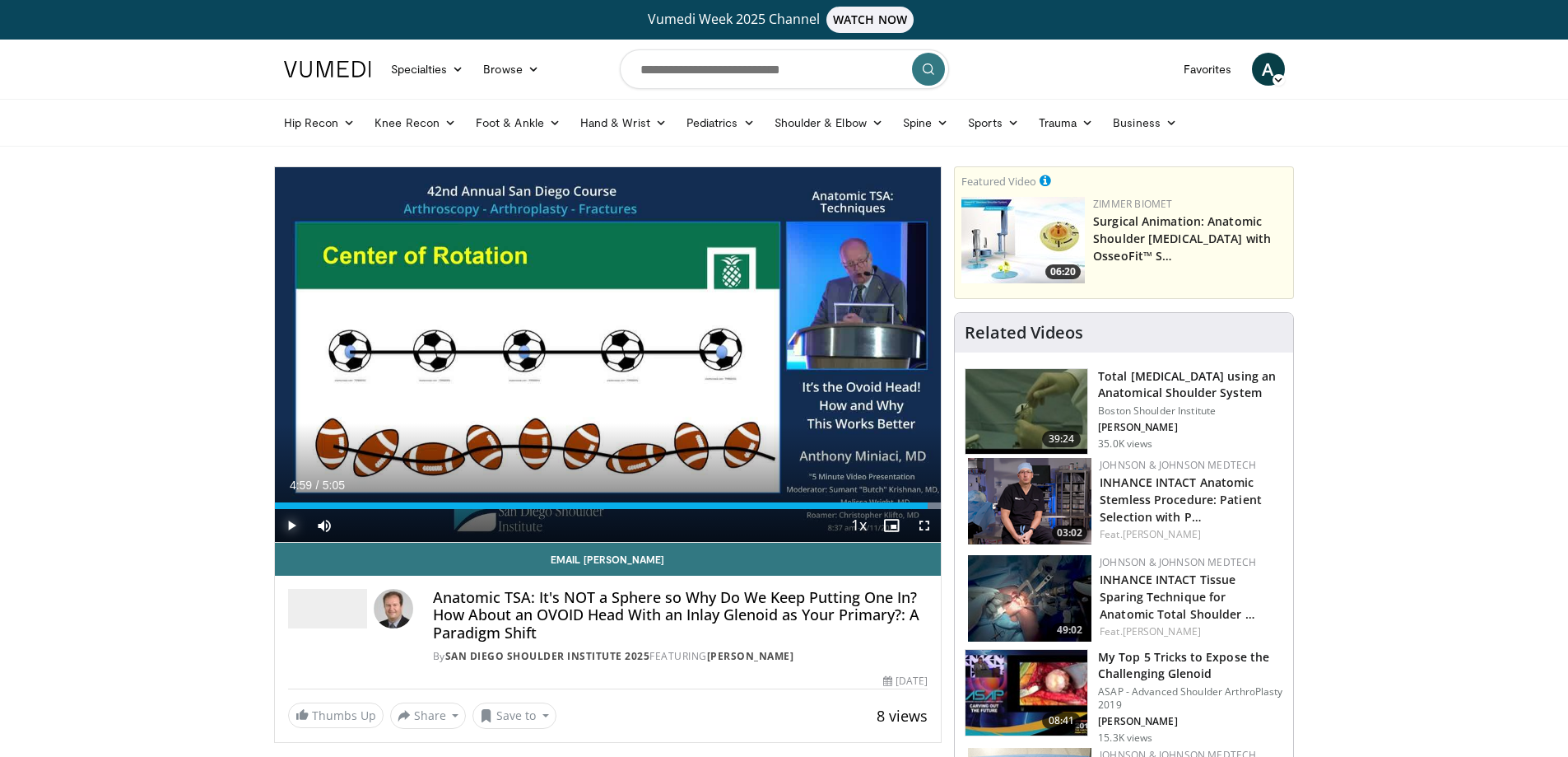
click at [292, 524] on span "Video Player" at bounding box center [291, 525] width 33 height 33
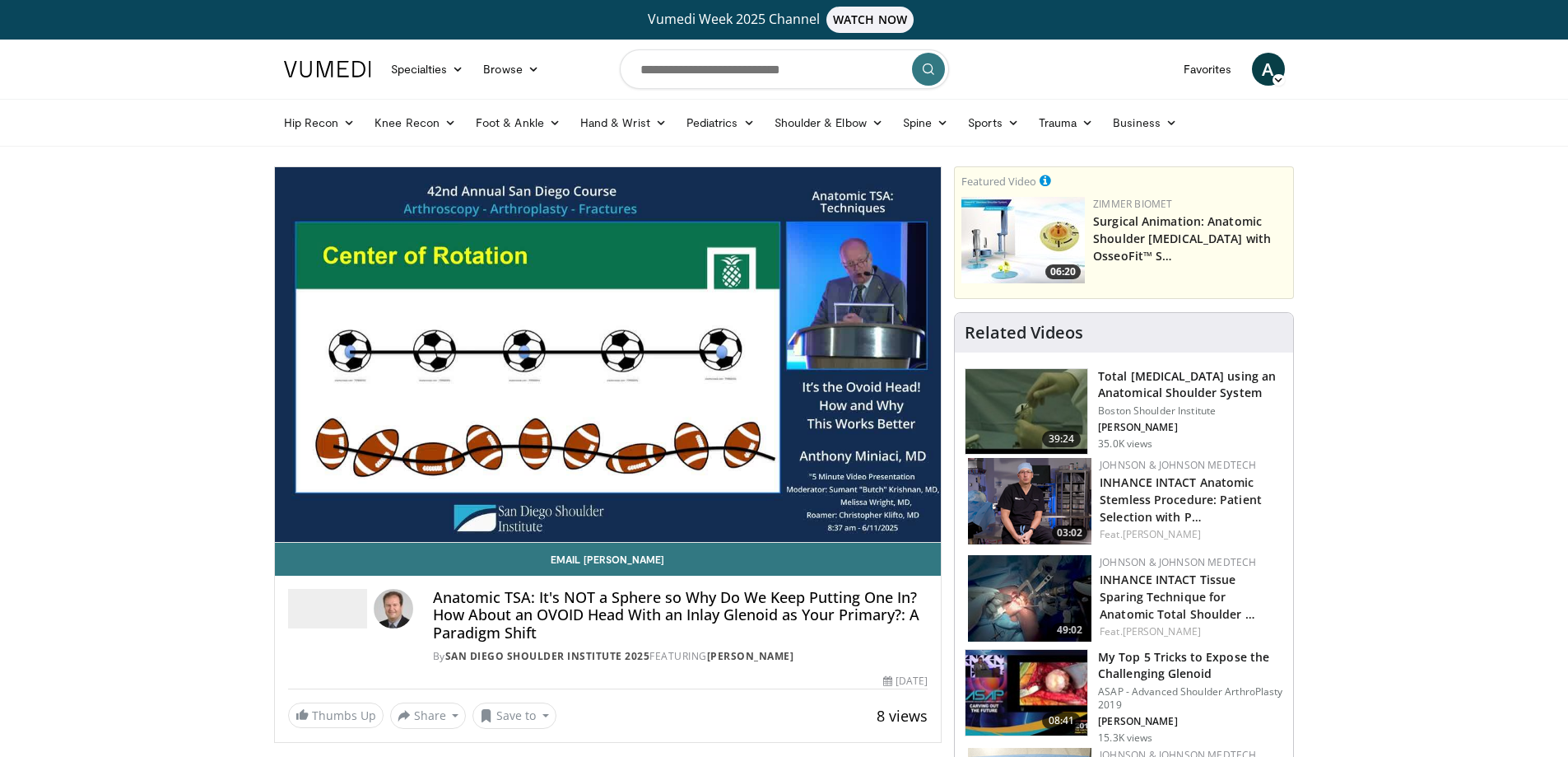
click at [292, 524] on div "10 seconds Tap to unmute" at bounding box center [608, 354] width 666 height 375
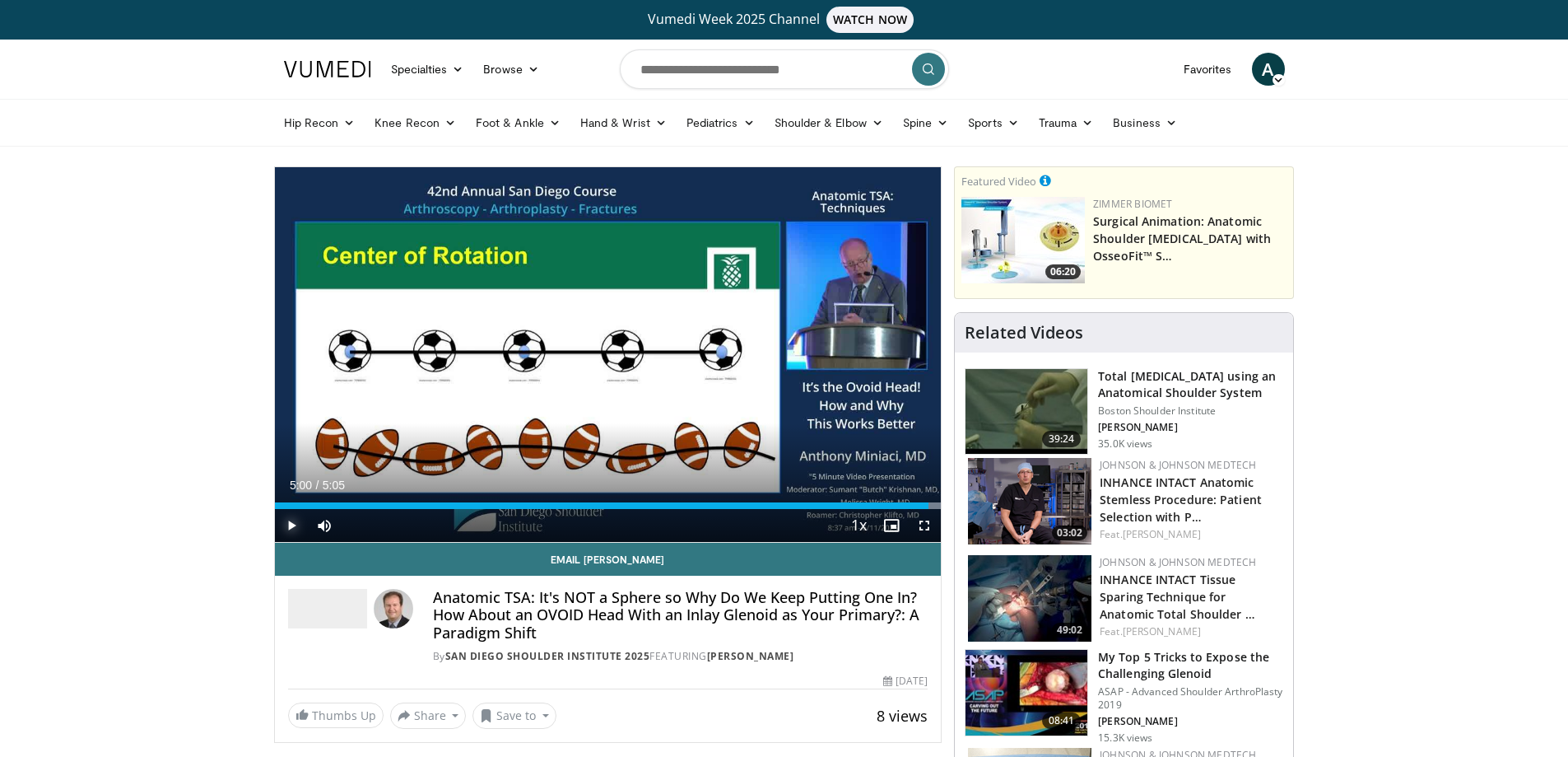
click at [292, 524] on span "Video Player" at bounding box center [291, 525] width 33 height 33
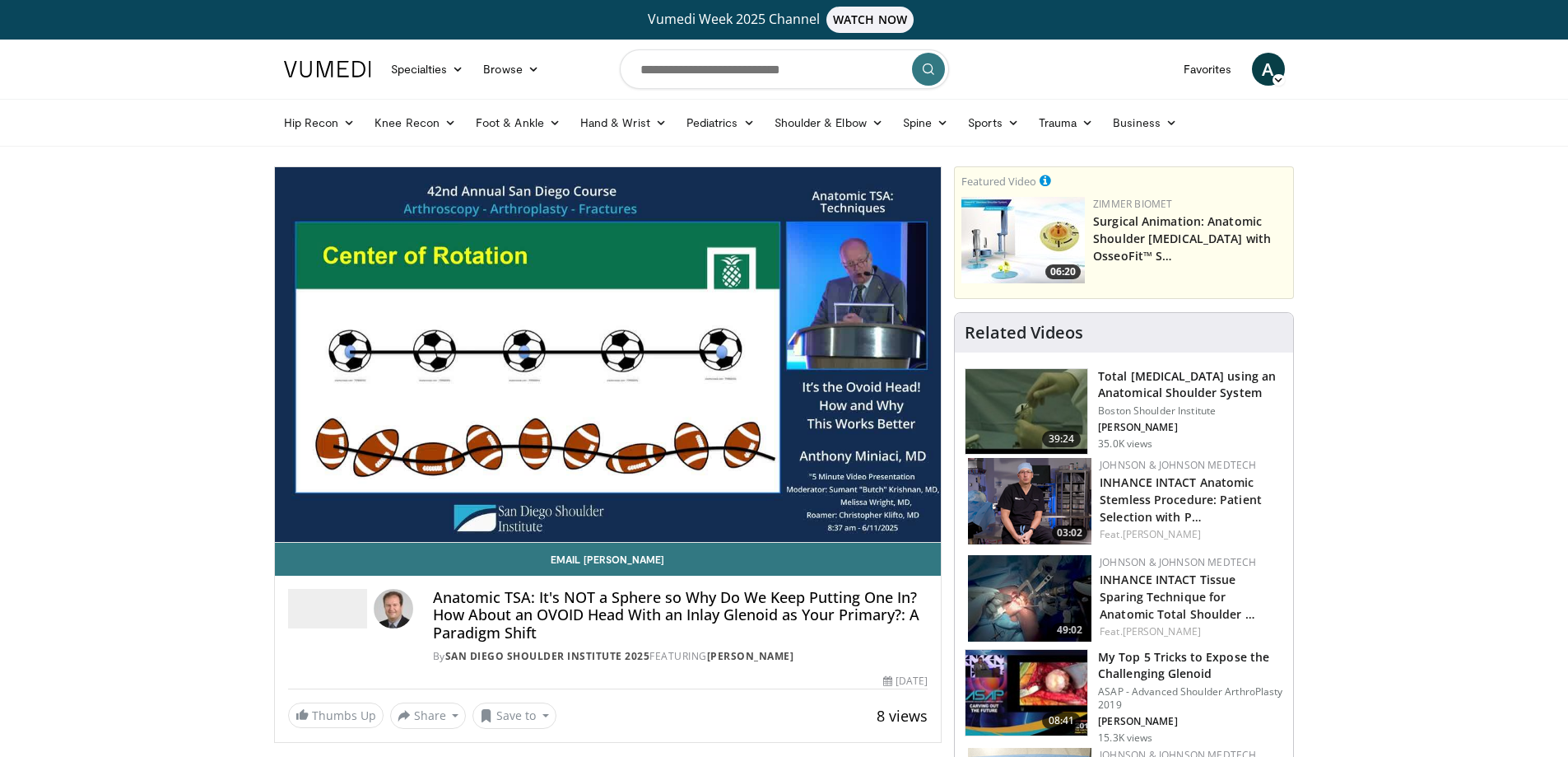
click at [292, 524] on div "10 seconds Tap to unmute" at bounding box center [608, 354] width 666 height 375
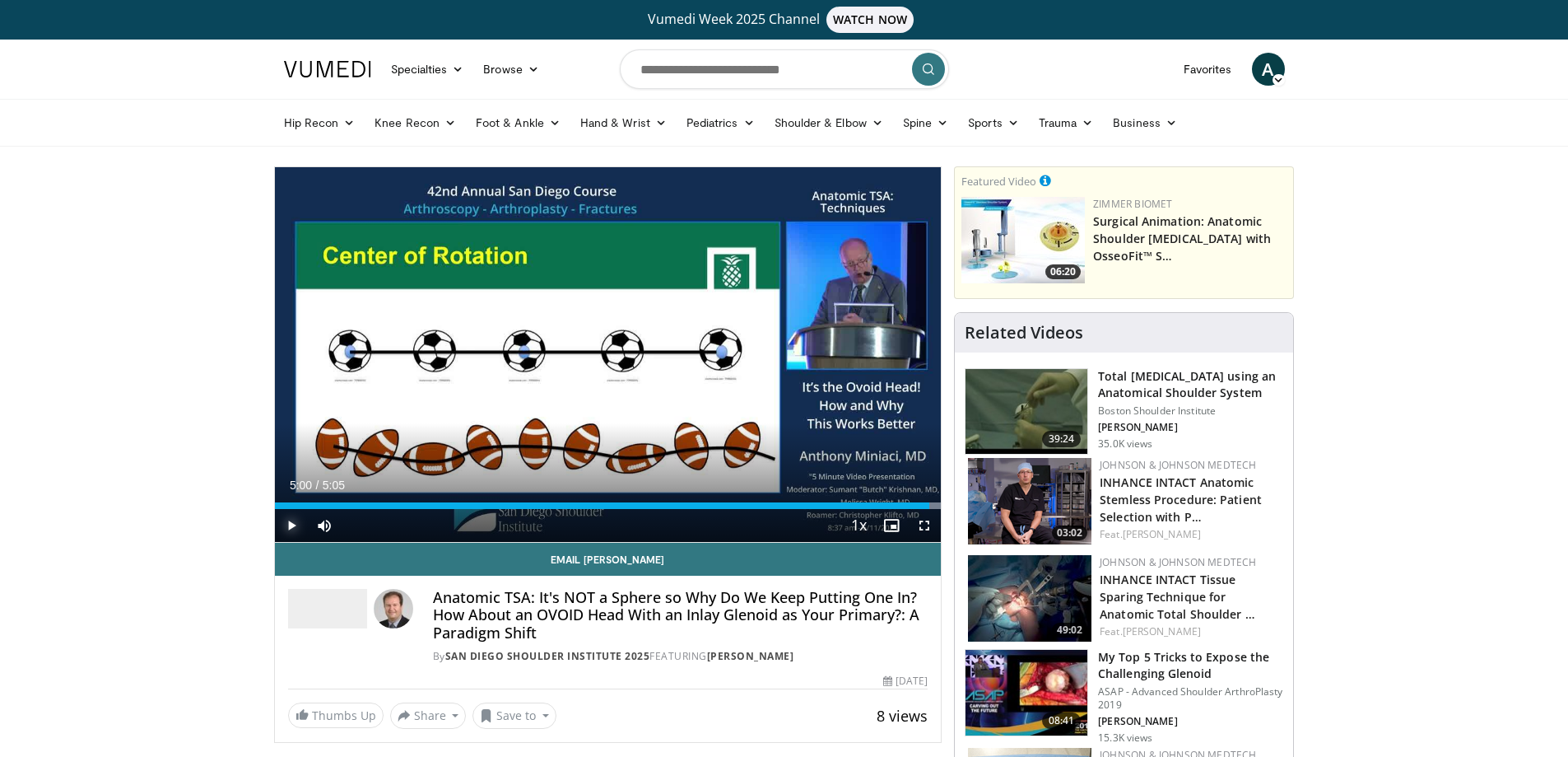
click at [292, 524] on span "Video Player" at bounding box center [291, 525] width 33 height 33
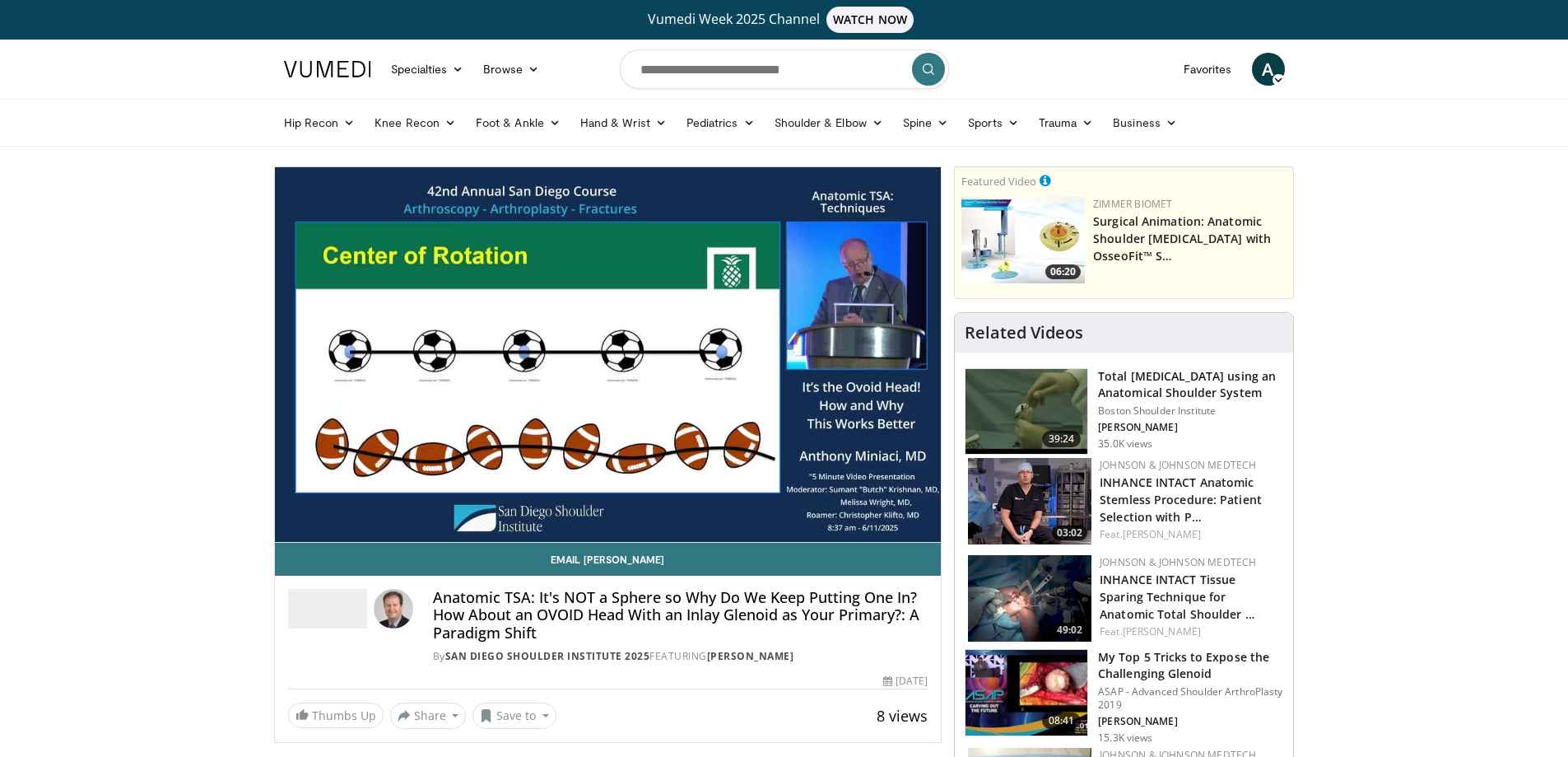
click at [292, 524] on video-js "**********" at bounding box center [608, 354] width 666 height 375
click at [292, 524] on div "10 seconds Tap to unmute" at bounding box center [608, 354] width 666 height 375
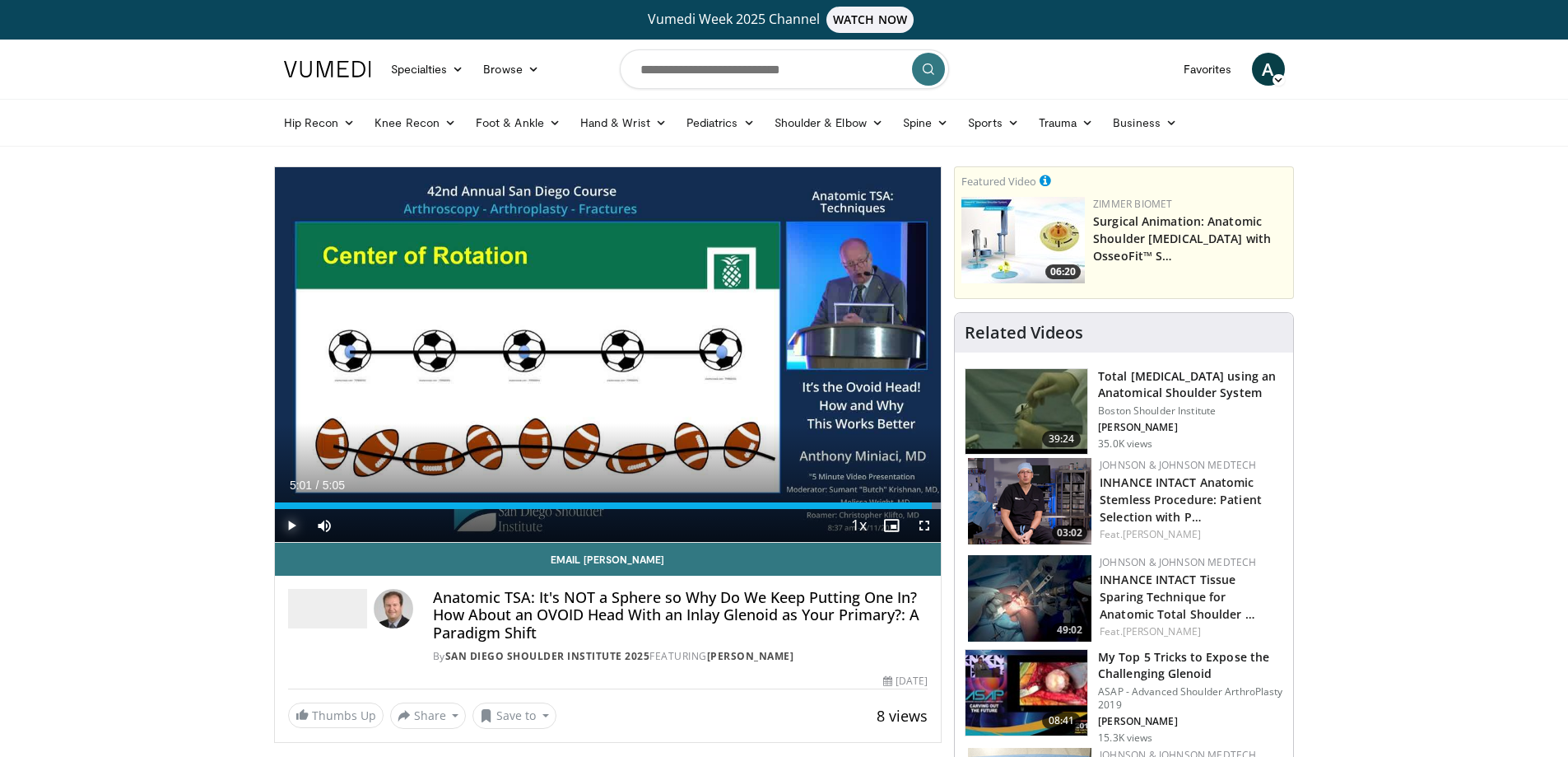
click at [292, 524] on span "Video Player" at bounding box center [291, 525] width 33 height 33
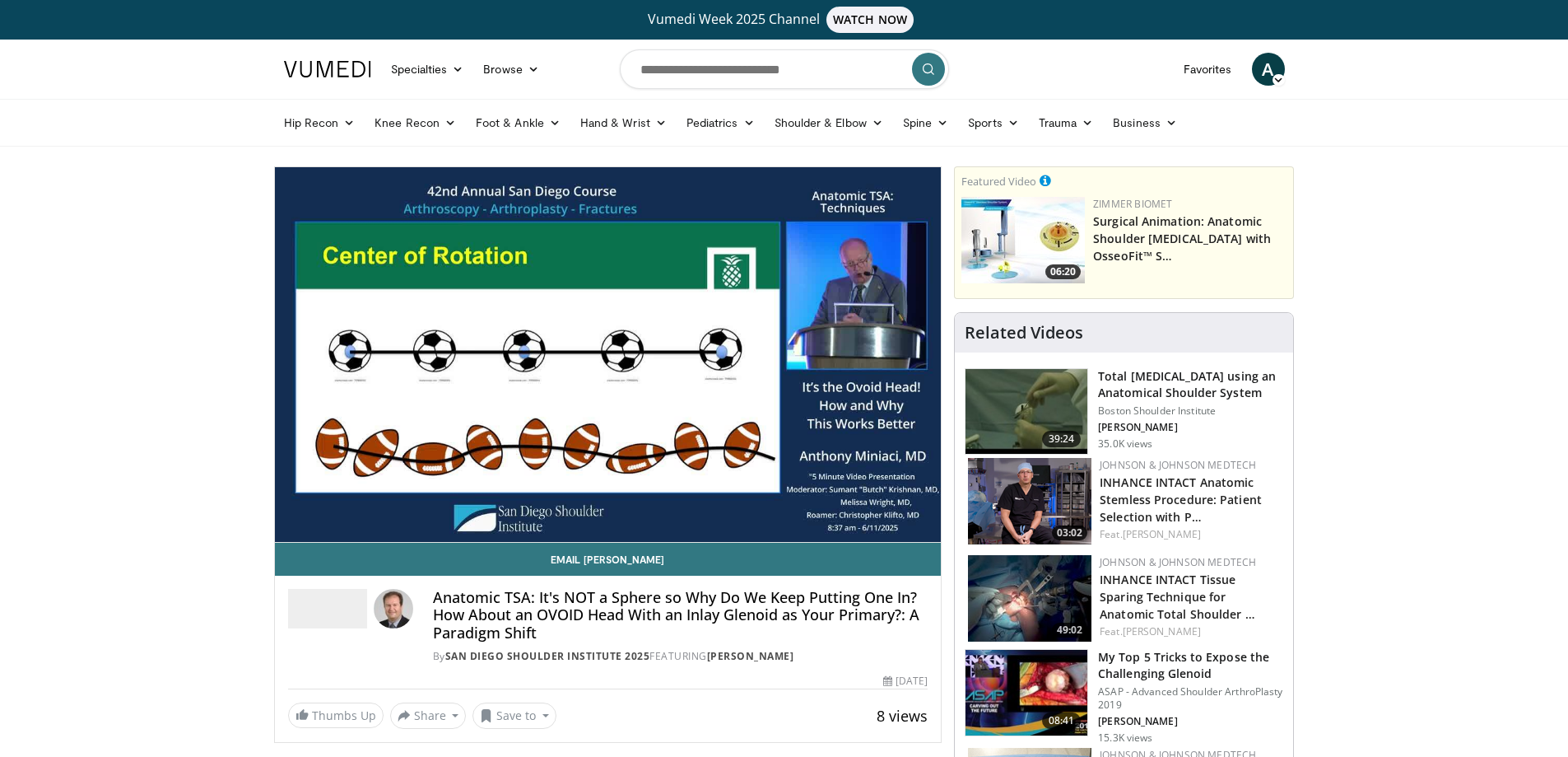
click at [292, 524] on div "10 seconds Tap to unmute" at bounding box center [608, 354] width 666 height 375
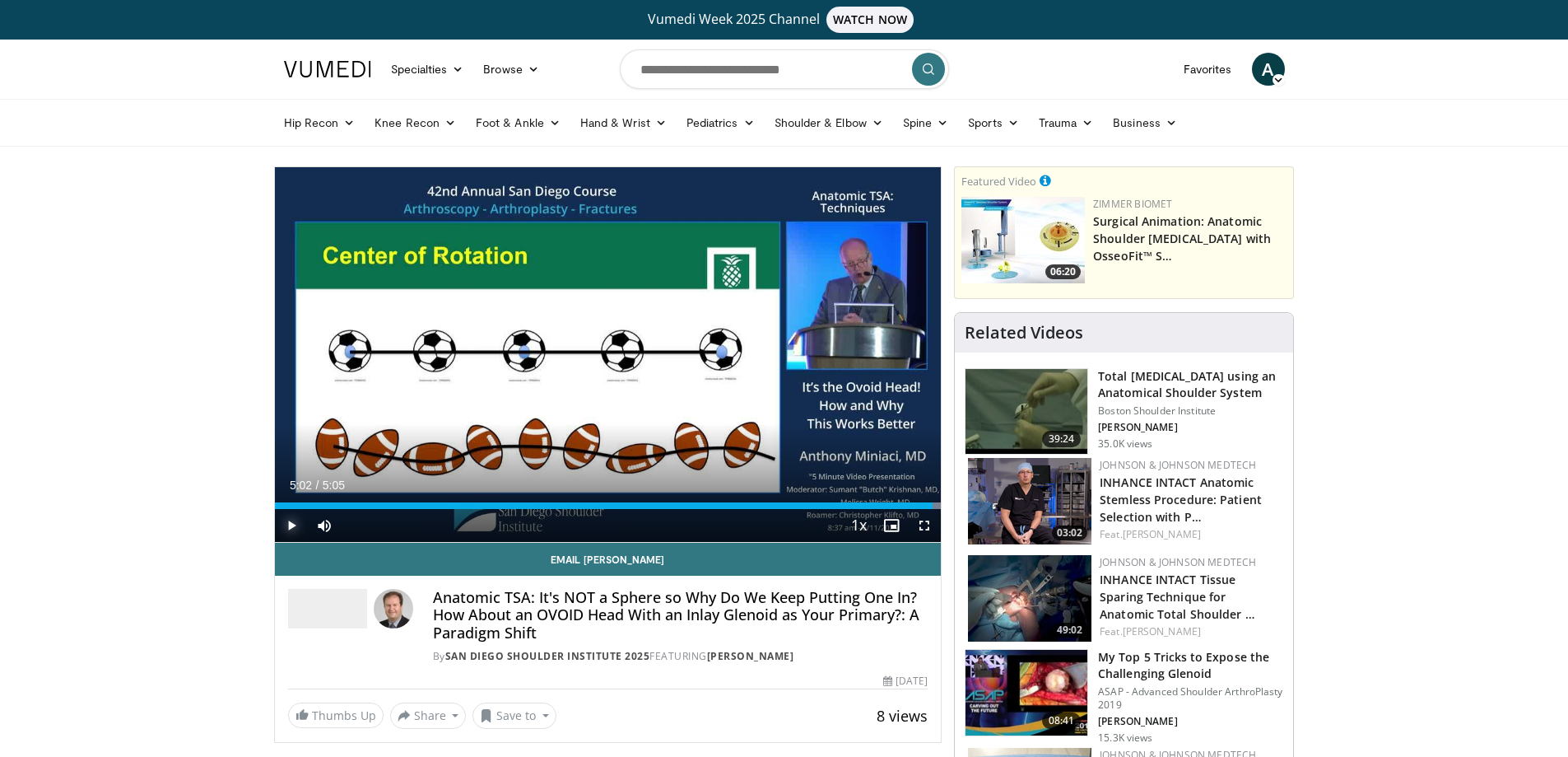
click at [292, 524] on span "Video Player" at bounding box center [291, 525] width 33 height 33
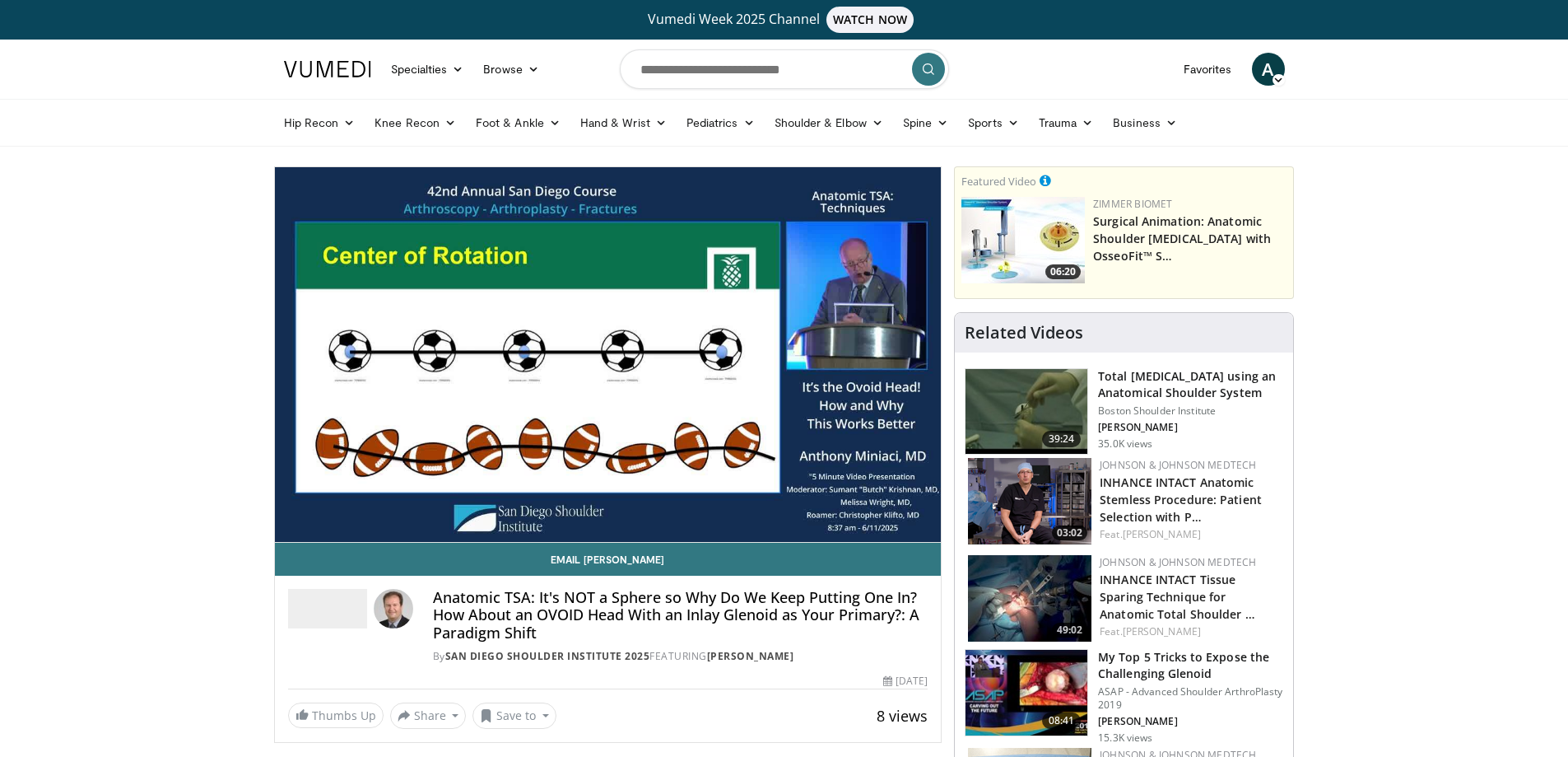
click at [292, 524] on div "10 seconds Tap to unmute" at bounding box center [608, 354] width 666 height 375
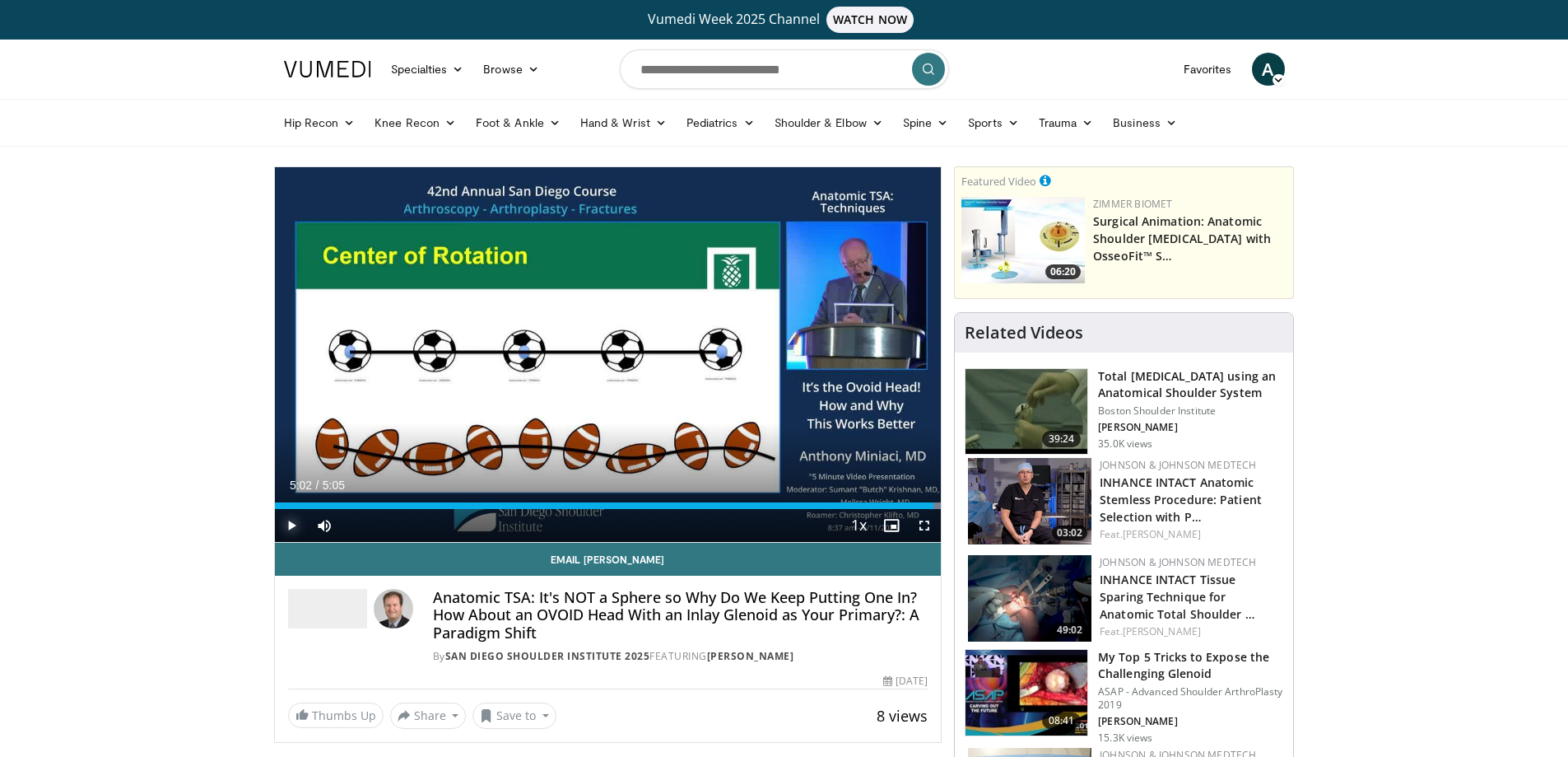
click at [292, 524] on span "Video Player" at bounding box center [291, 525] width 33 height 33
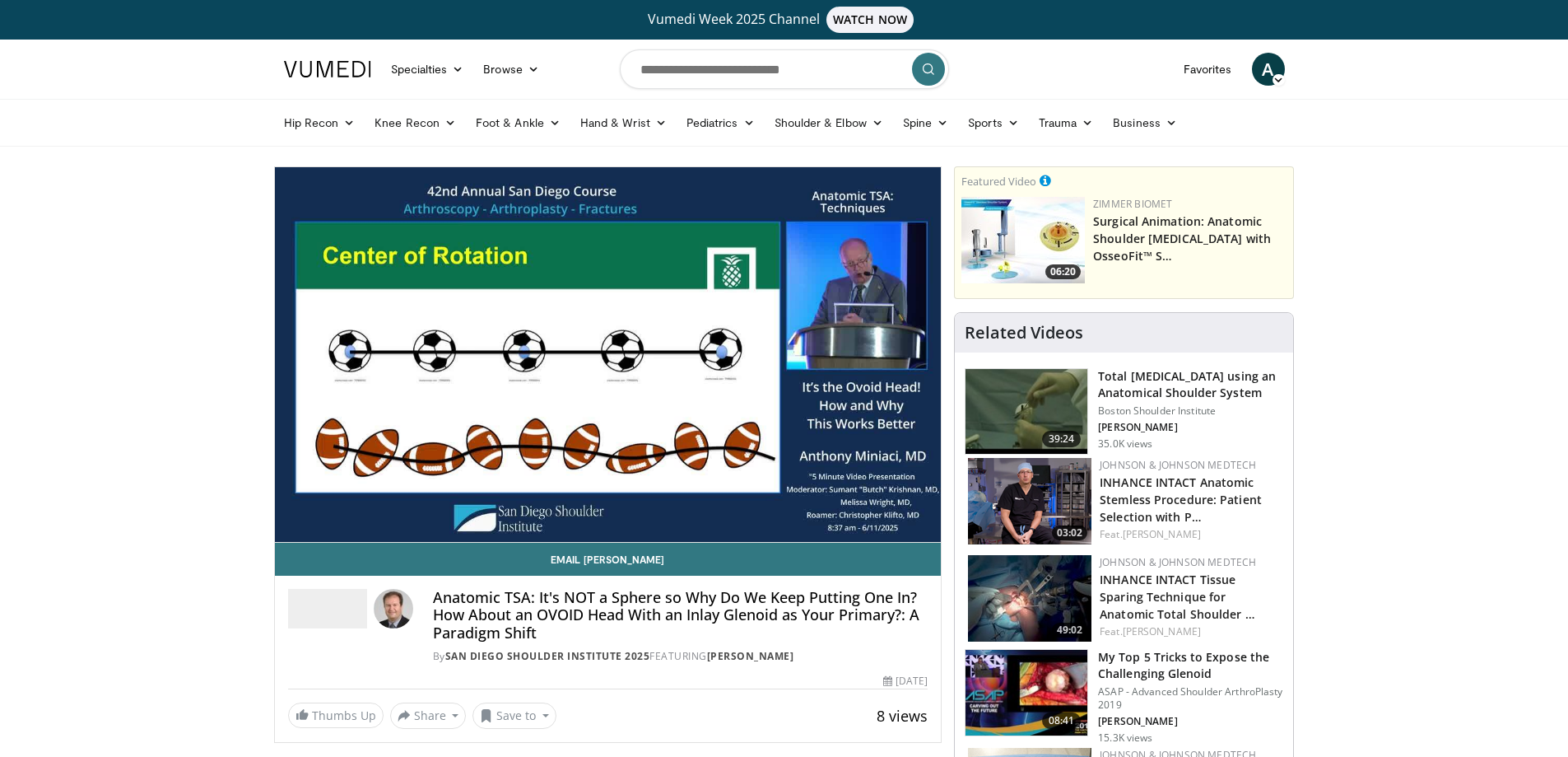
click at [292, 524] on div "10 seconds Tap to unmute" at bounding box center [608, 354] width 666 height 375
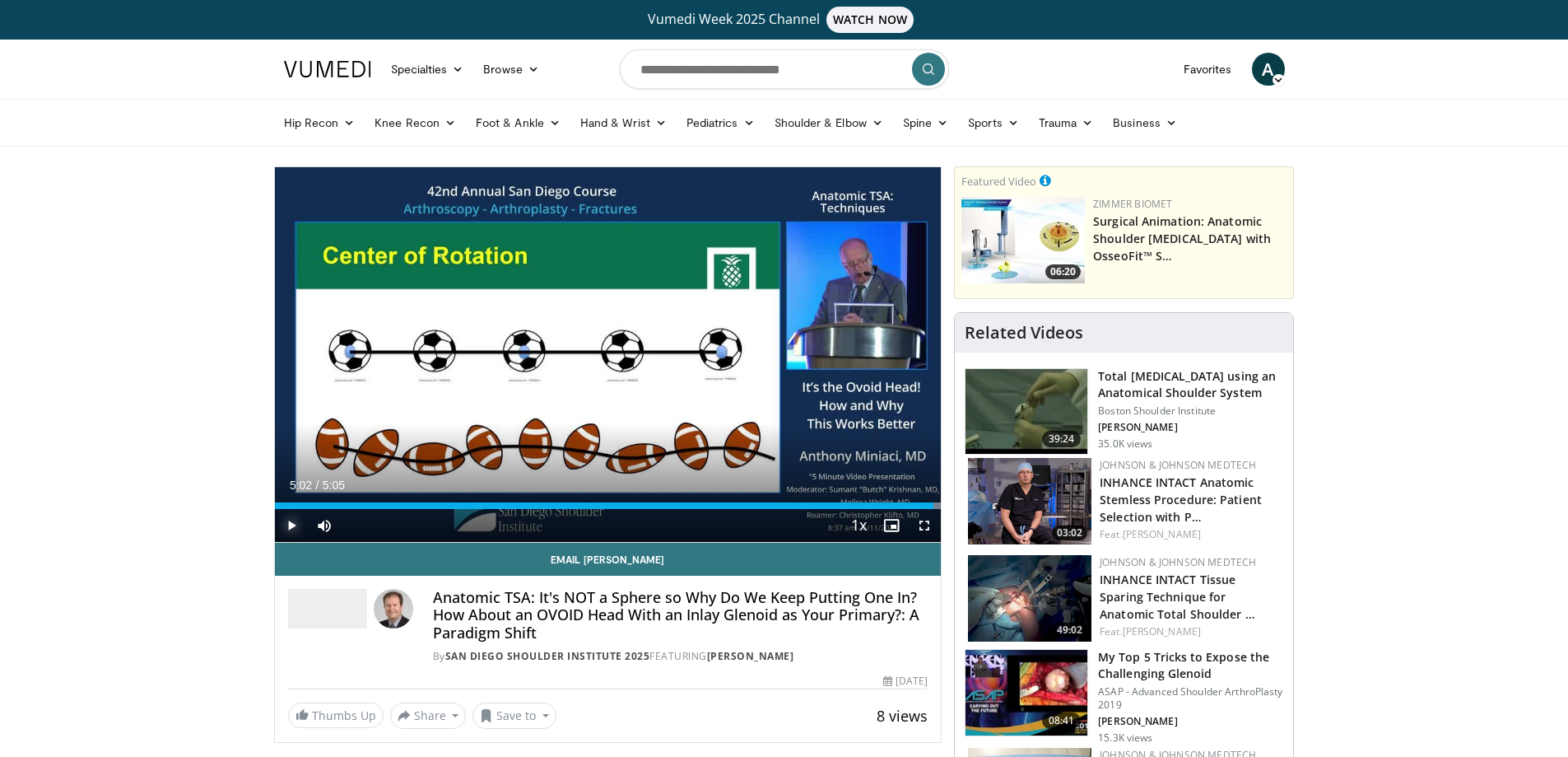
click at [292, 524] on span "Video Player" at bounding box center [291, 525] width 33 height 33
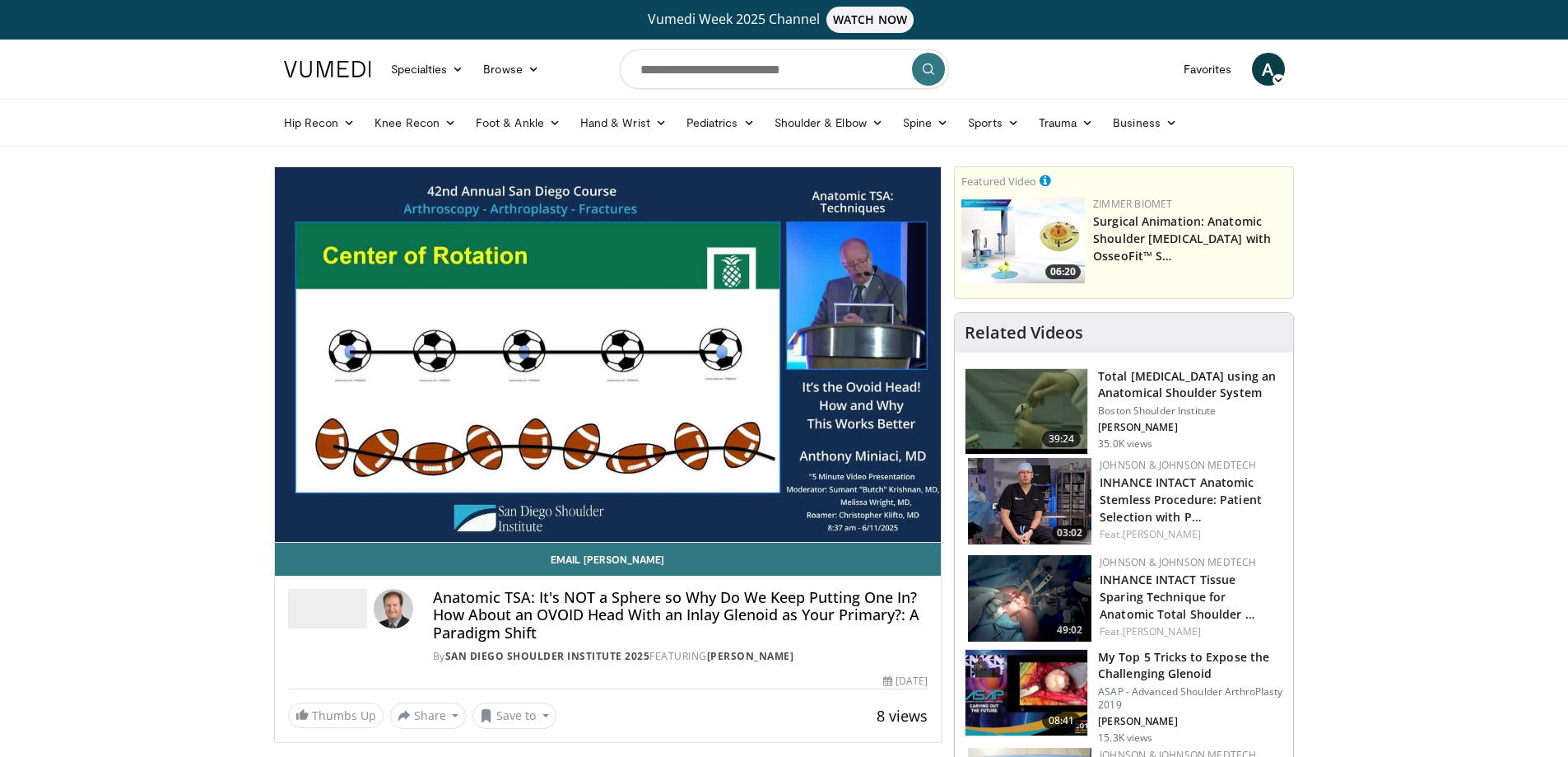
click at [292, 524] on div "10 seconds Tap to unmute" at bounding box center [608, 354] width 666 height 375
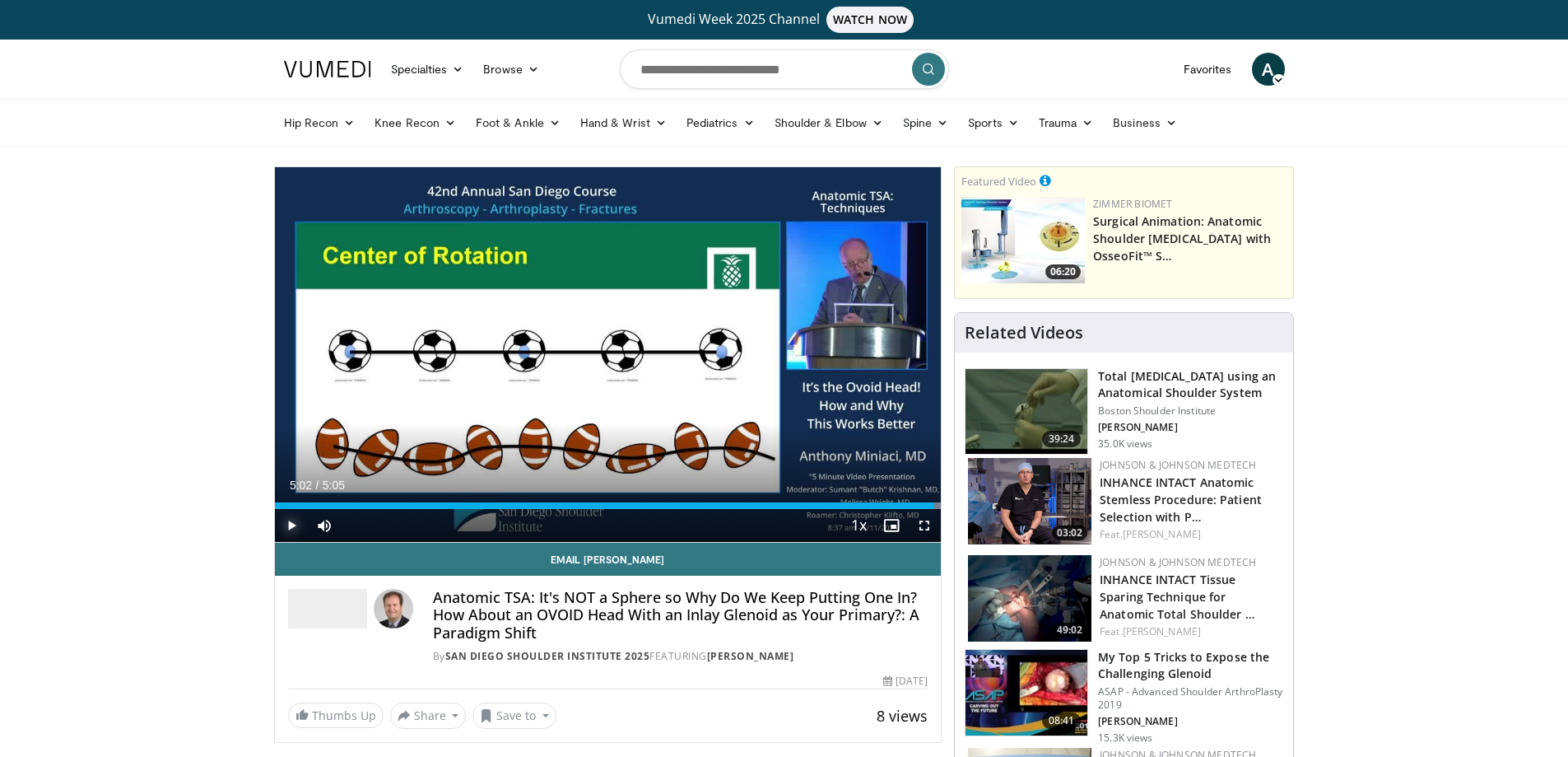
click at [292, 524] on span "Video Player" at bounding box center [291, 525] width 33 height 33
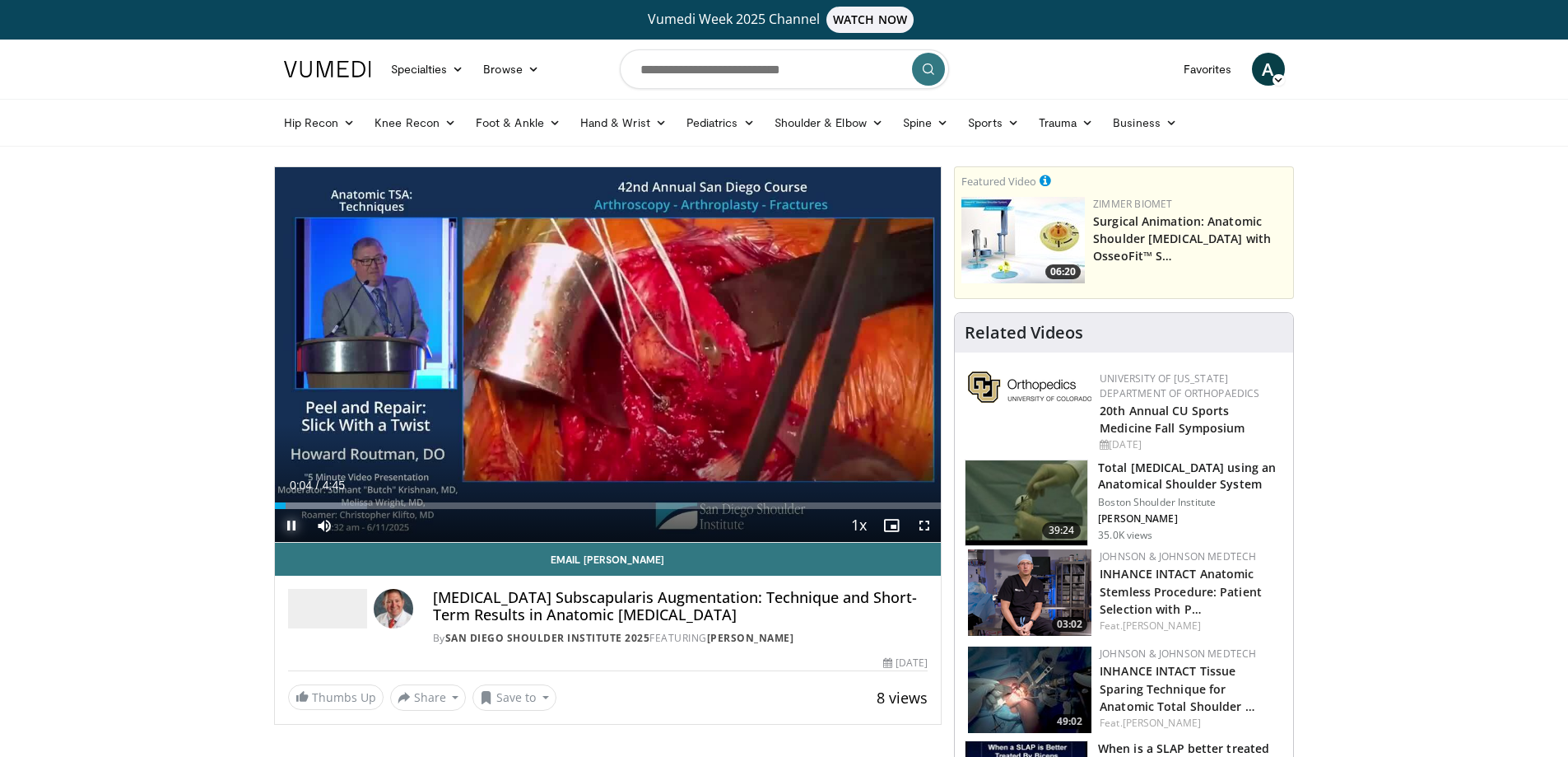
click at [291, 525] on span "Video Player" at bounding box center [291, 525] width 33 height 33
click at [285, 506] on div "Progress Bar" at bounding box center [286, 505] width 2 height 7
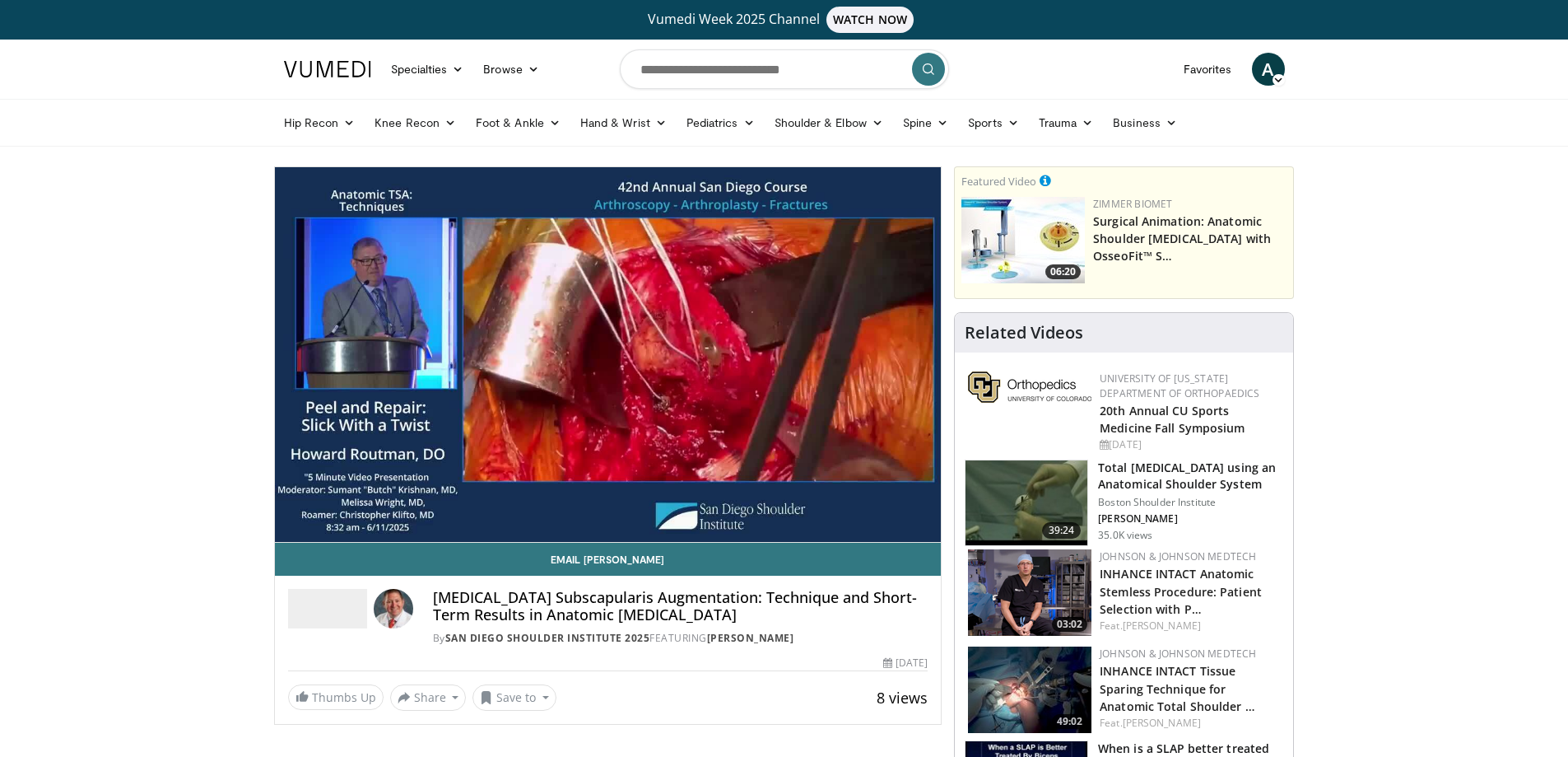
click at [278, 505] on div "10 seconds Tap to unmute" at bounding box center [608, 354] width 666 height 375
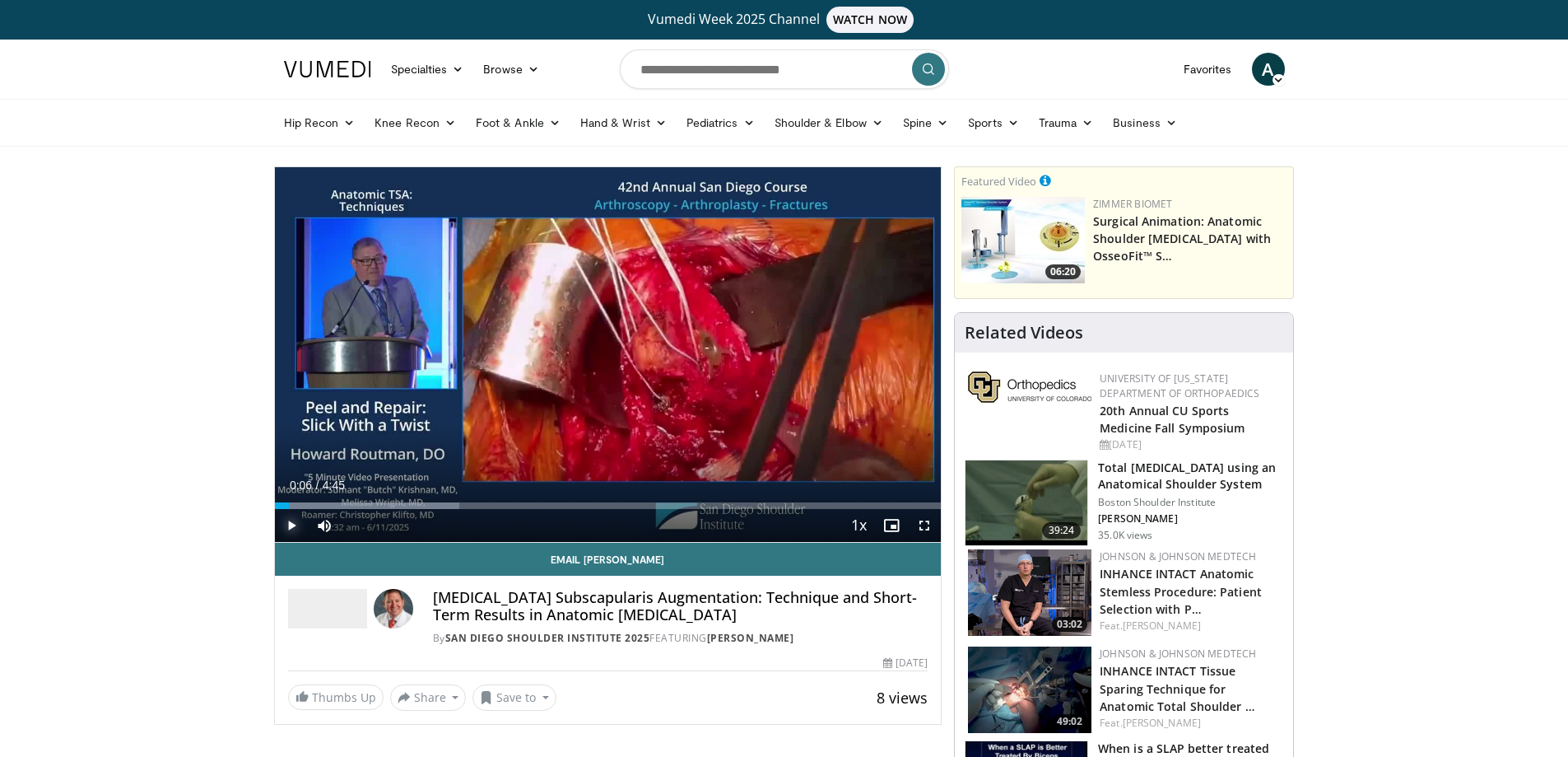
click at [288, 525] on span "Video Player" at bounding box center [291, 525] width 33 height 33
drag, startPoint x: 290, startPoint y: 505, endPoint x: 234, endPoint y: 504, distance: 56.0
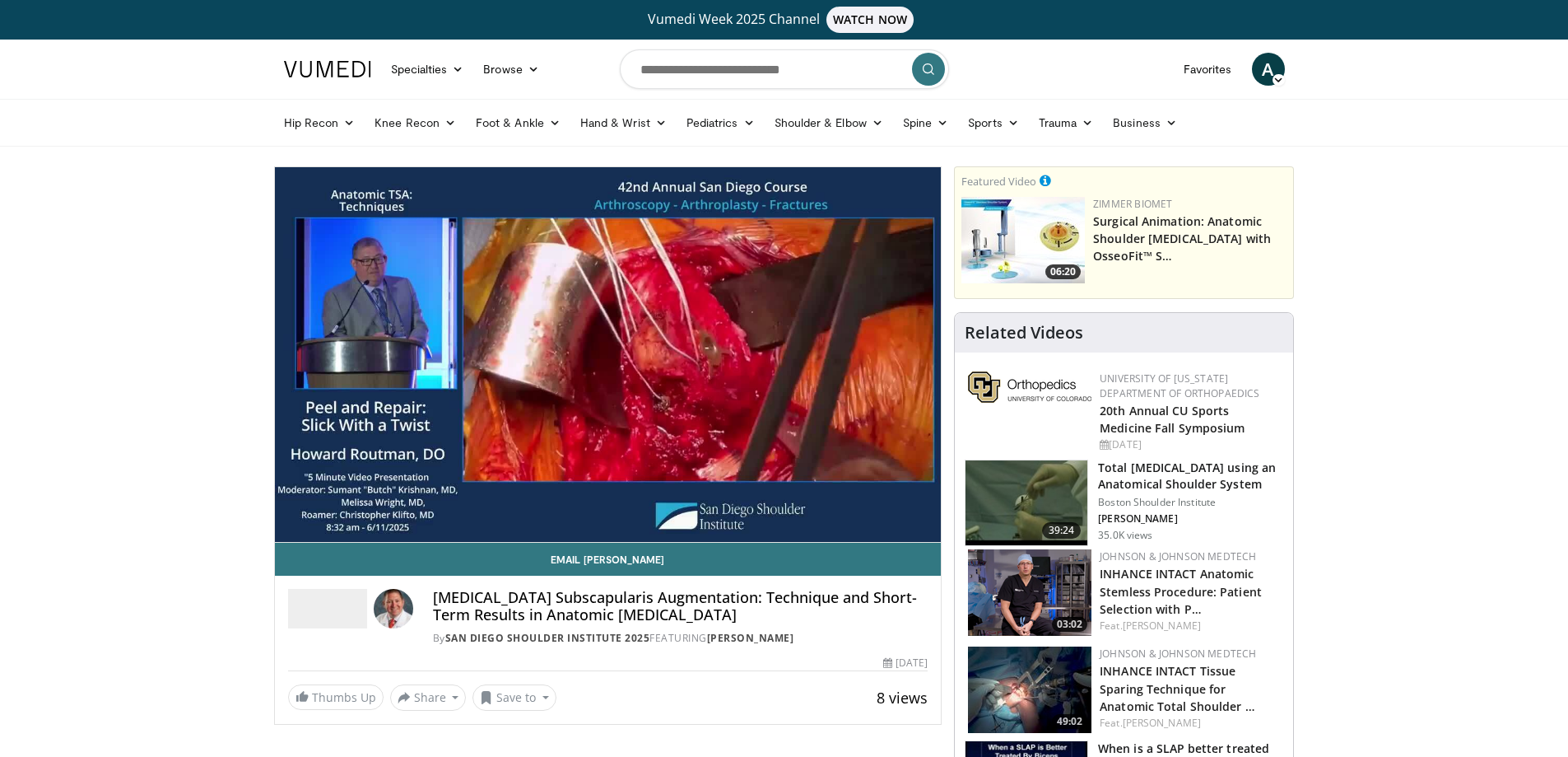
click at [290, 522] on div "10 seconds Tap to unmute" at bounding box center [608, 354] width 666 height 375
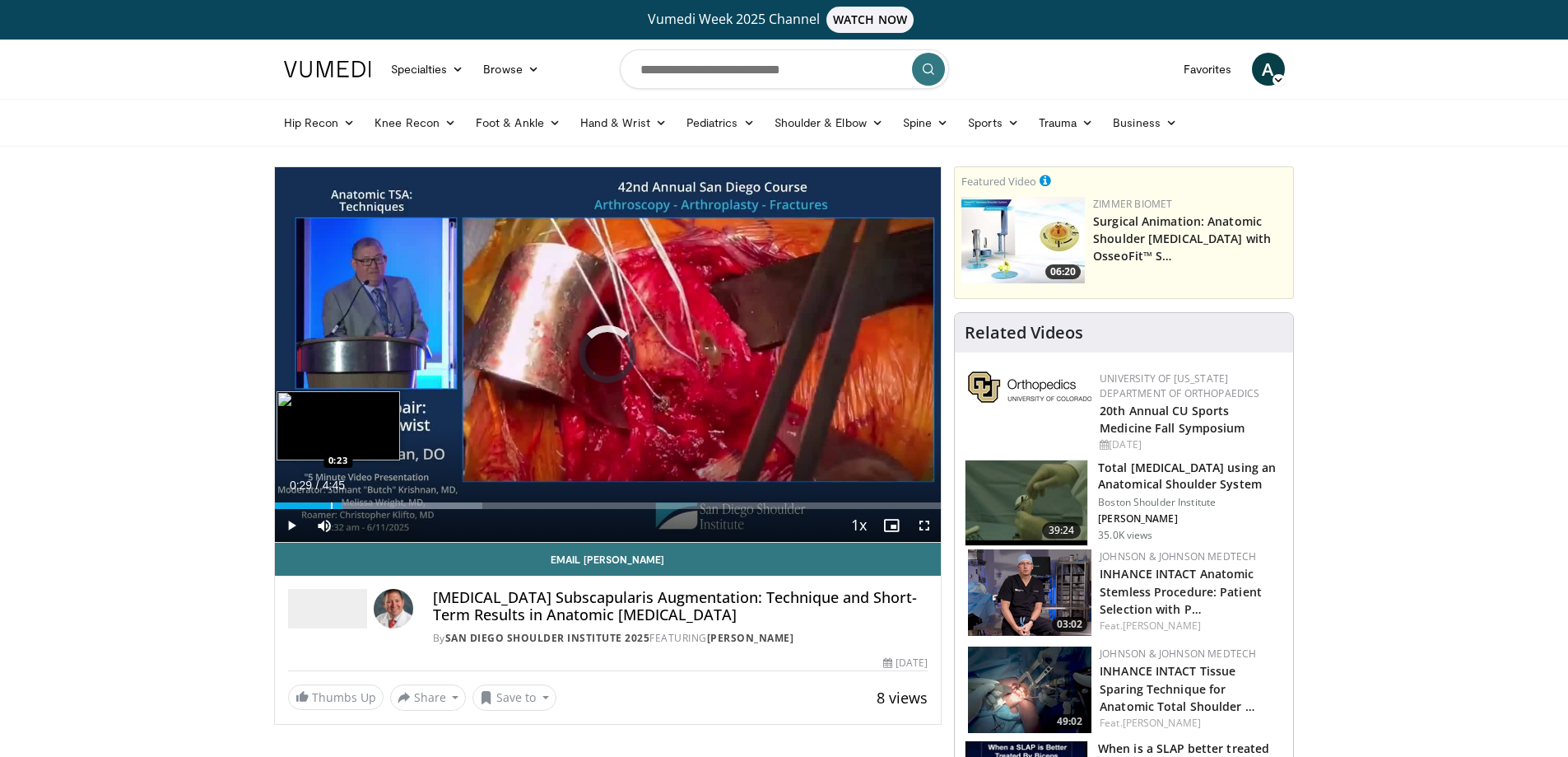
click at [331, 505] on div "Progress Bar" at bounding box center [332, 505] width 2 height 7
click at [289, 528] on span "Video Player" at bounding box center [291, 525] width 33 height 33
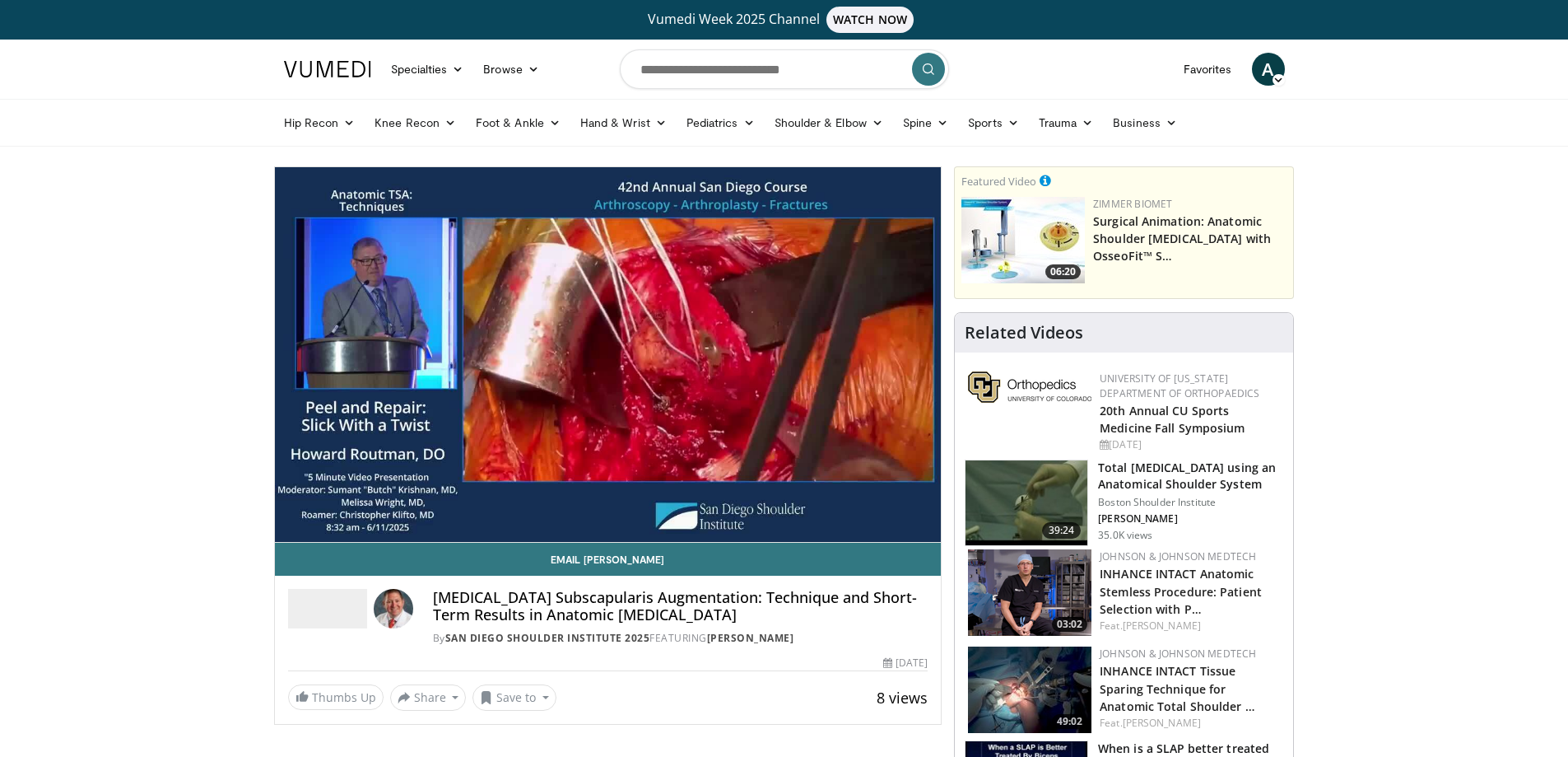
click at [287, 534] on video-js "**********" at bounding box center [608, 354] width 666 height 375
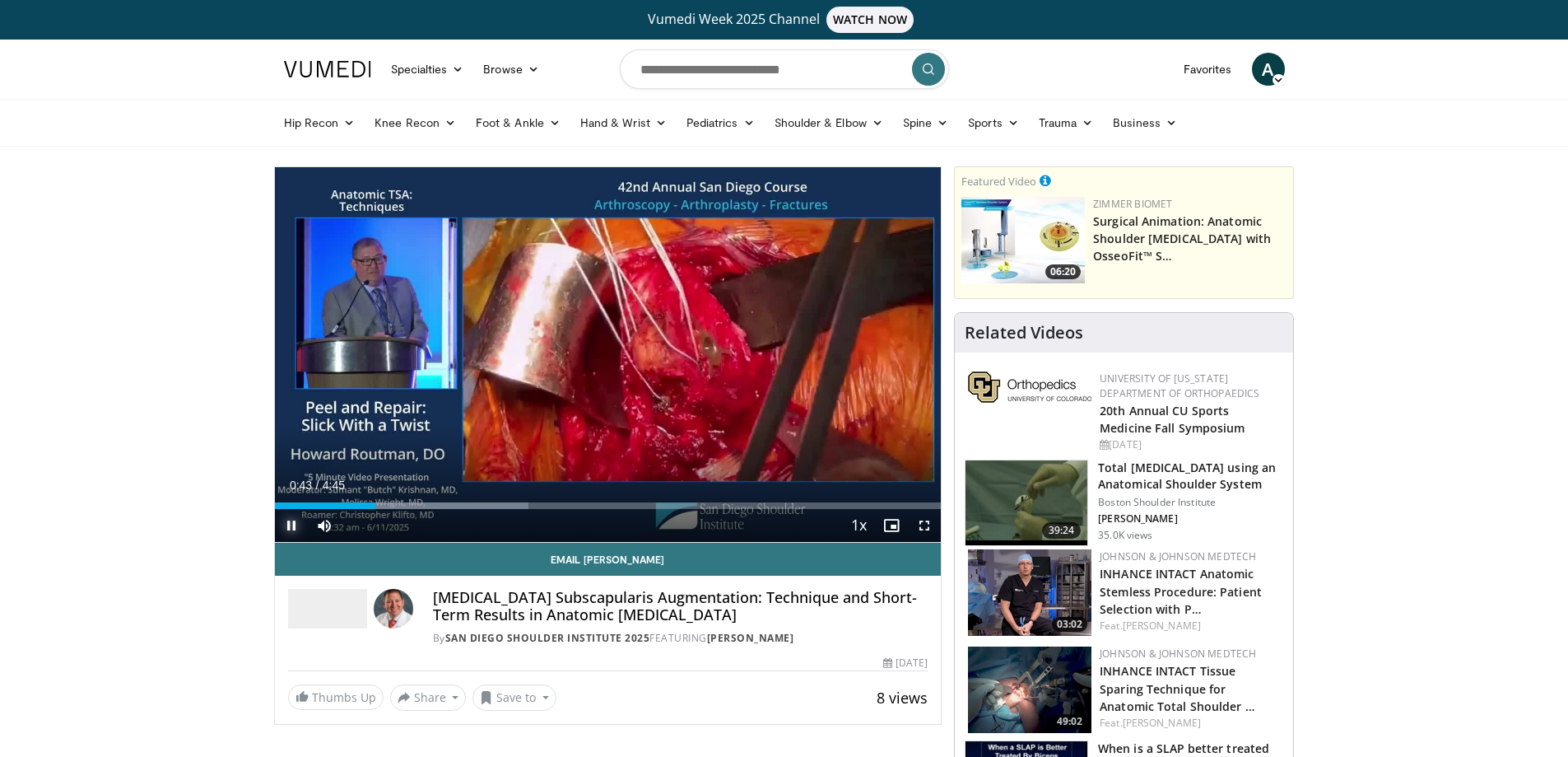
click at [293, 526] on span "Video Player" at bounding box center [291, 525] width 33 height 33
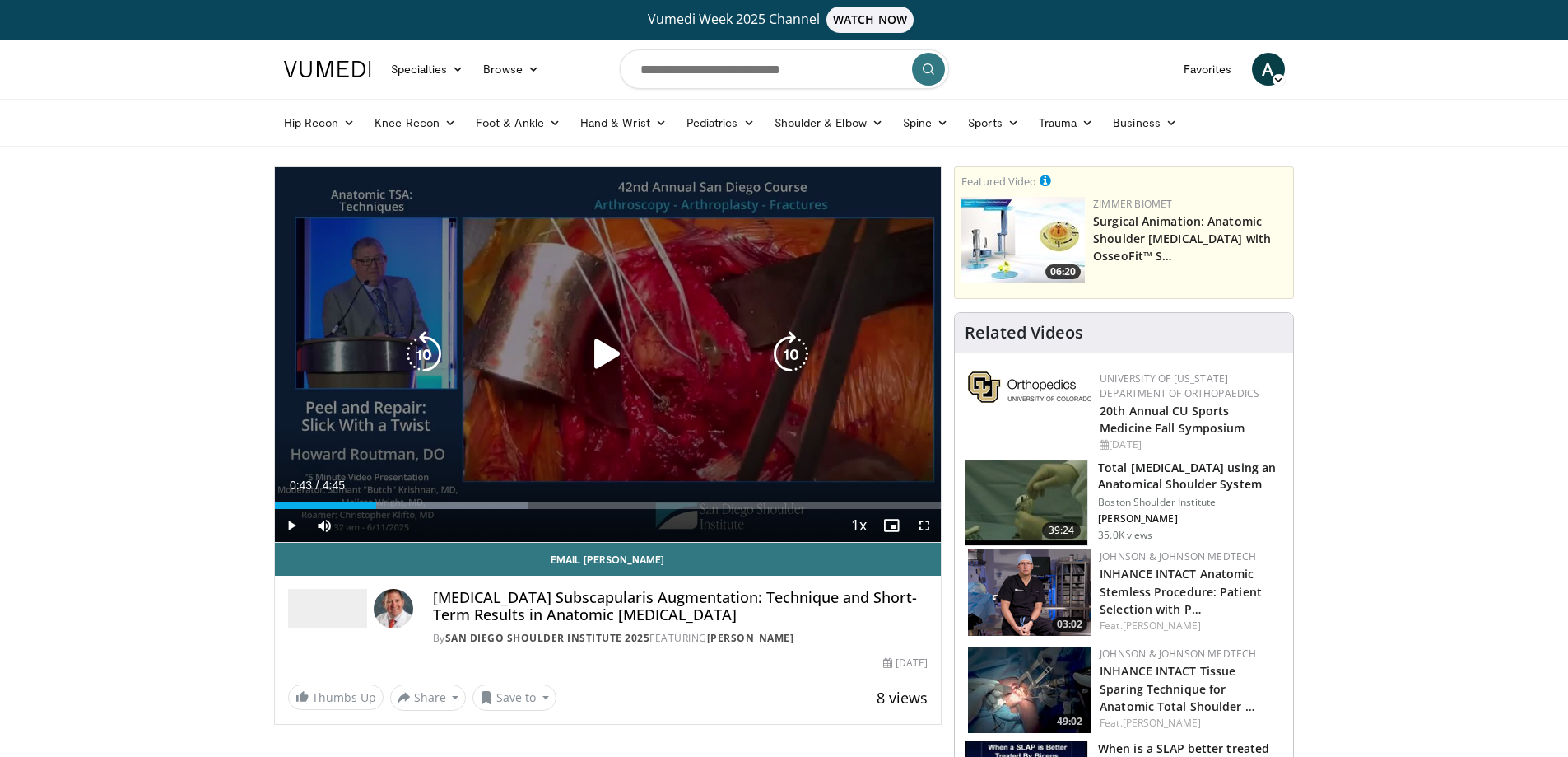
click at [609, 364] on icon "Video Player" at bounding box center [607, 354] width 46 height 46
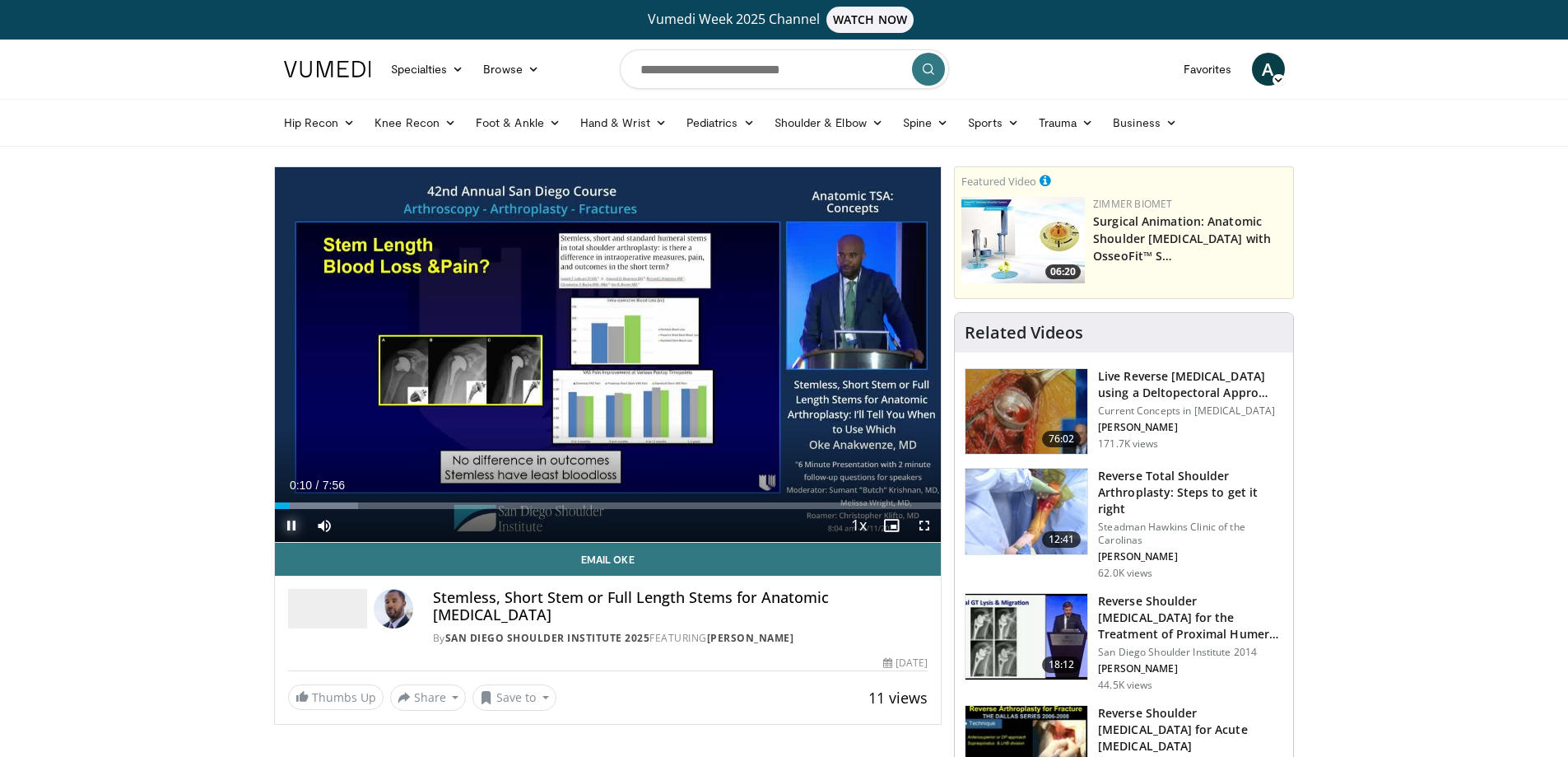
click at [296, 525] on span "Video Player" at bounding box center [291, 525] width 33 height 33
click at [919, 517] on span "Video Player" at bounding box center [923, 525] width 33 height 33
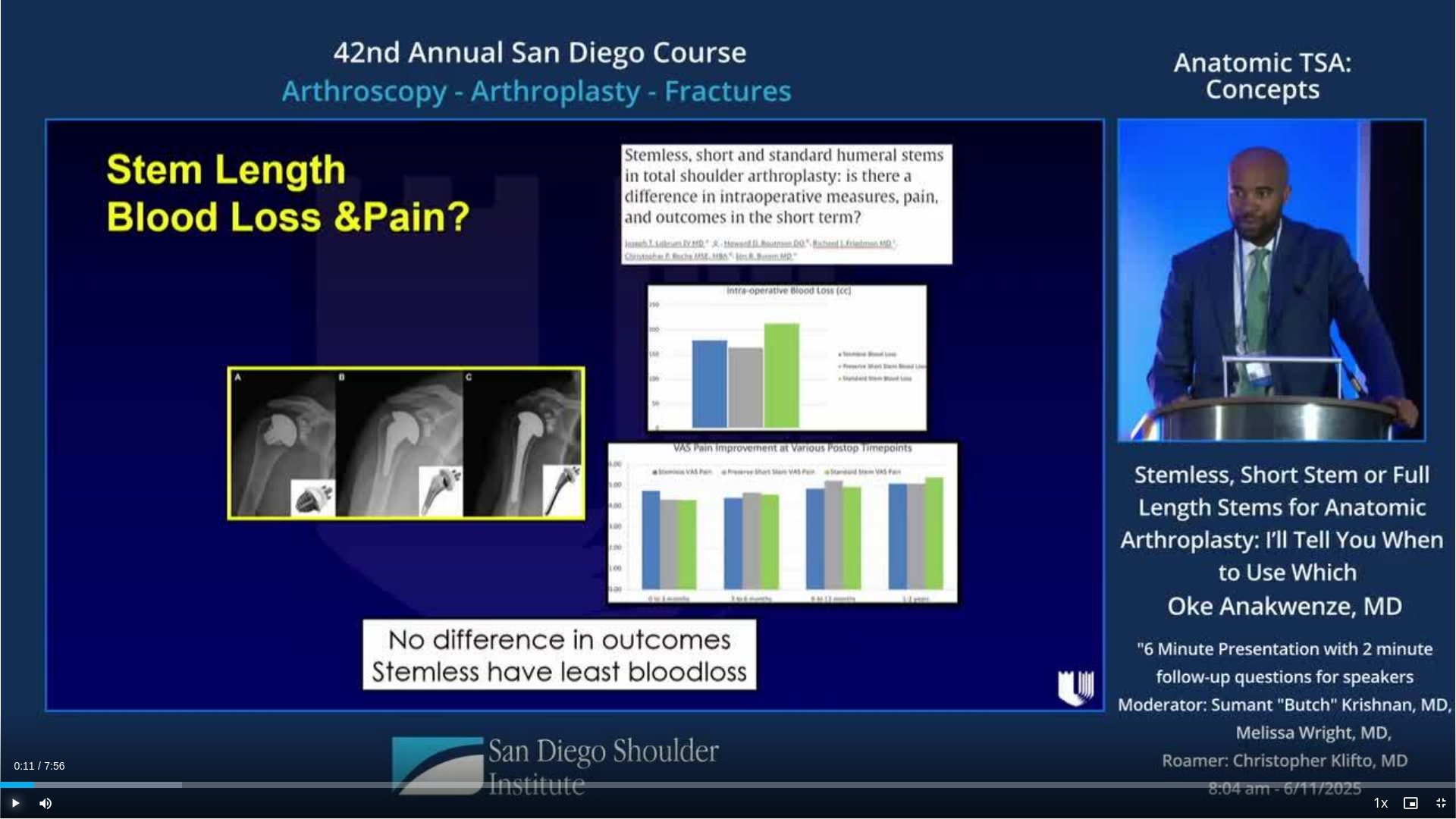
click at [18, 697] on span "Video Player" at bounding box center [15, 803] width 30 height 30
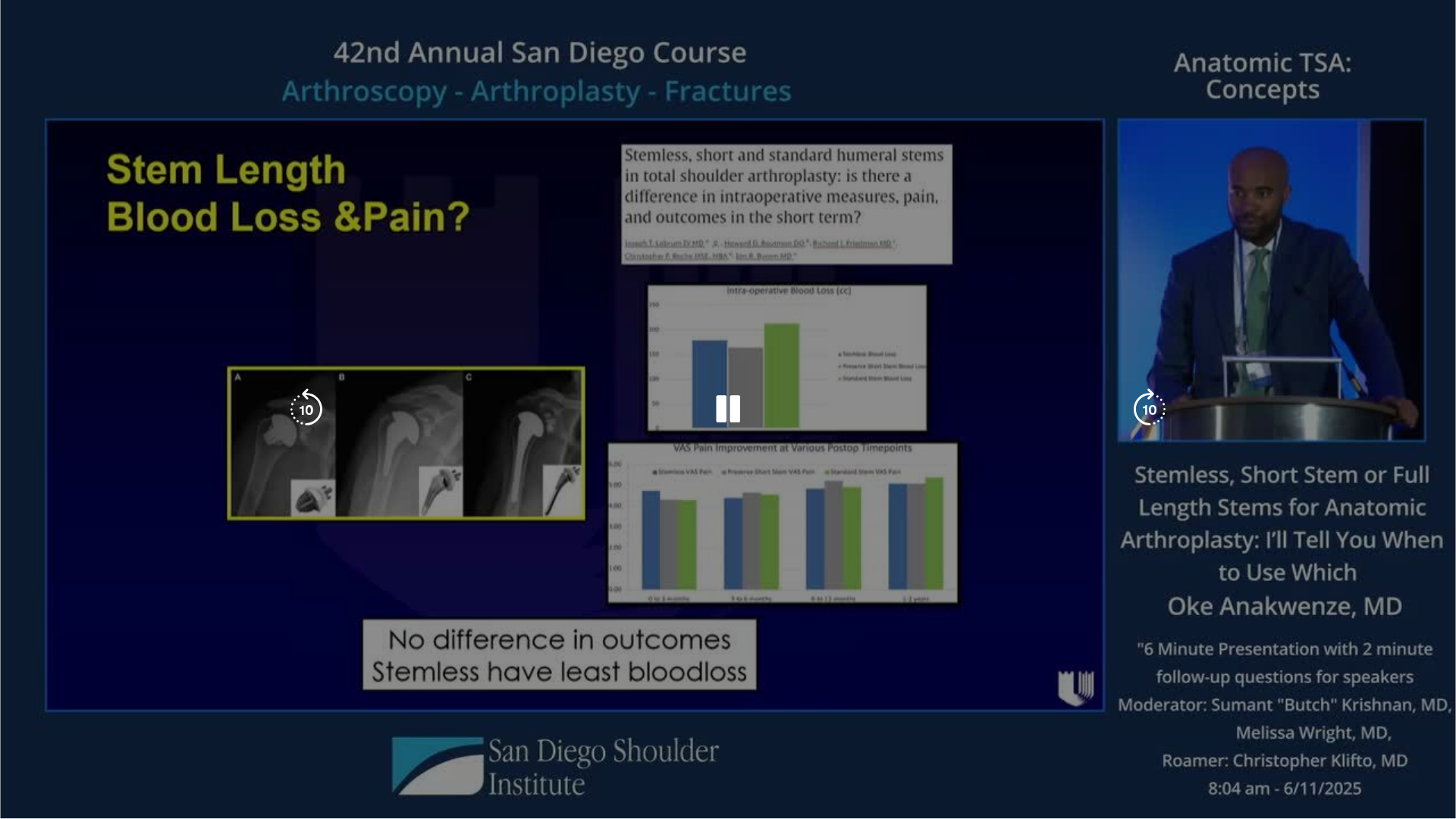
click at [14, 697] on video-js "**********" at bounding box center [728, 410] width 1456 height 819
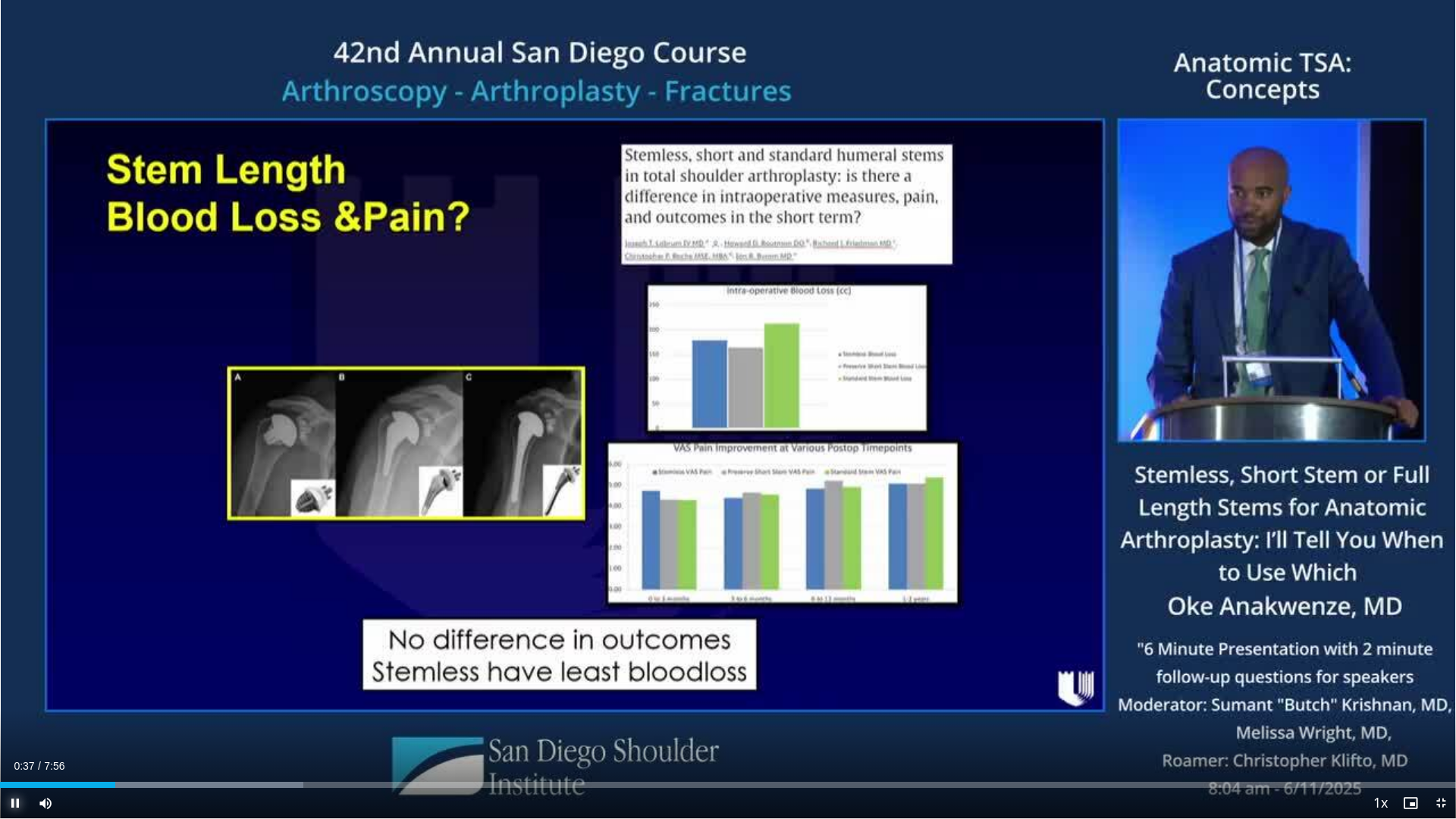
click at [17, 697] on span "Video Player" at bounding box center [15, 803] width 30 height 30
